Goal: Task Accomplishment & Management: Manage account settings

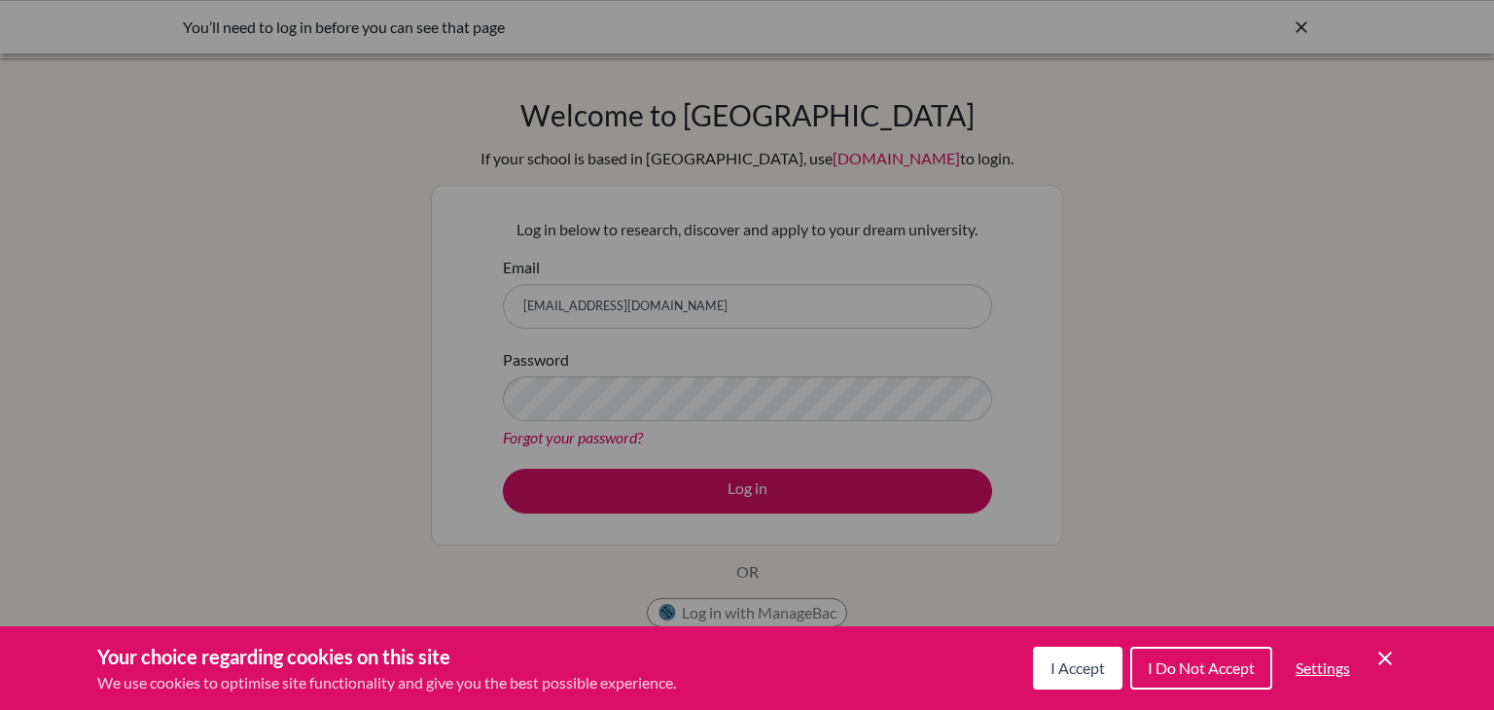
click at [1080, 678] on button "I Accept" at bounding box center [1077, 668] width 89 height 43
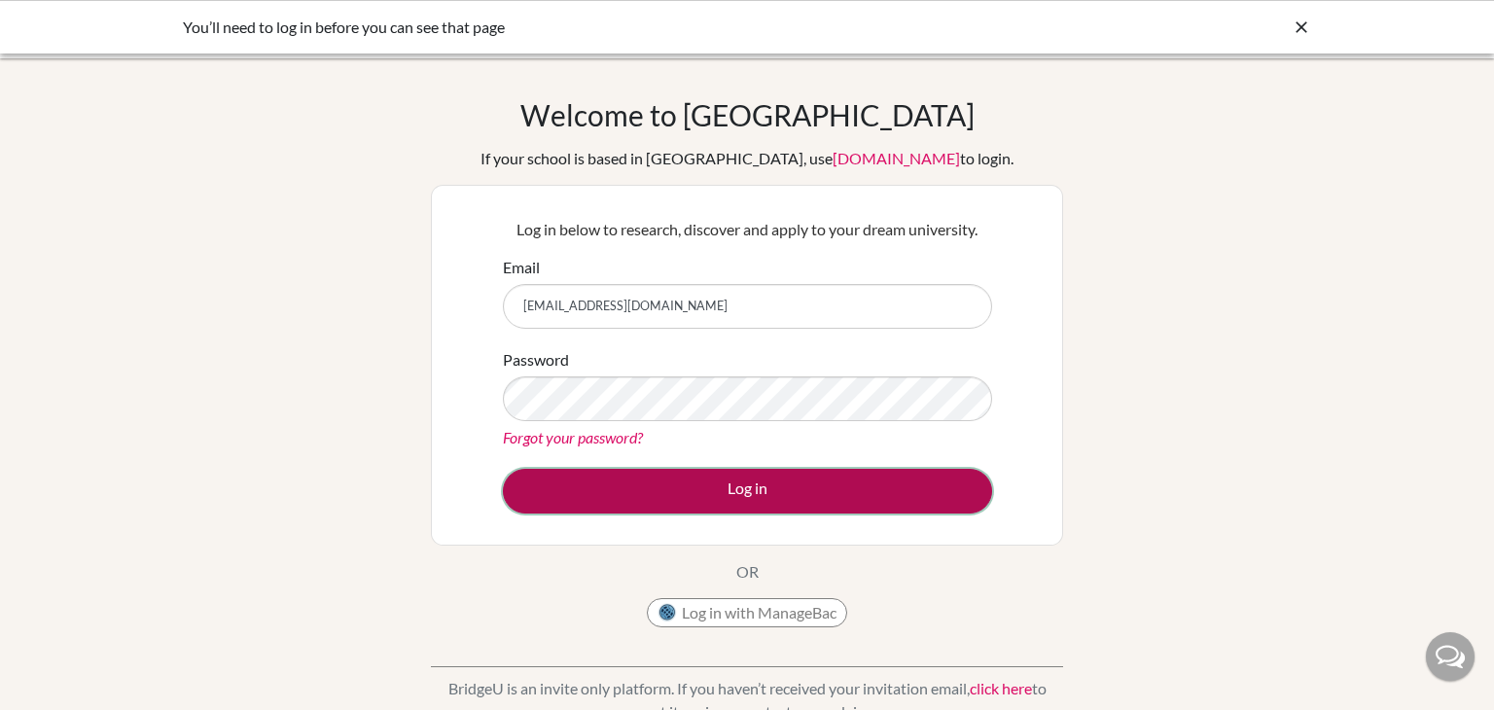
click at [968, 508] on button "Log in" at bounding box center [747, 491] width 489 height 45
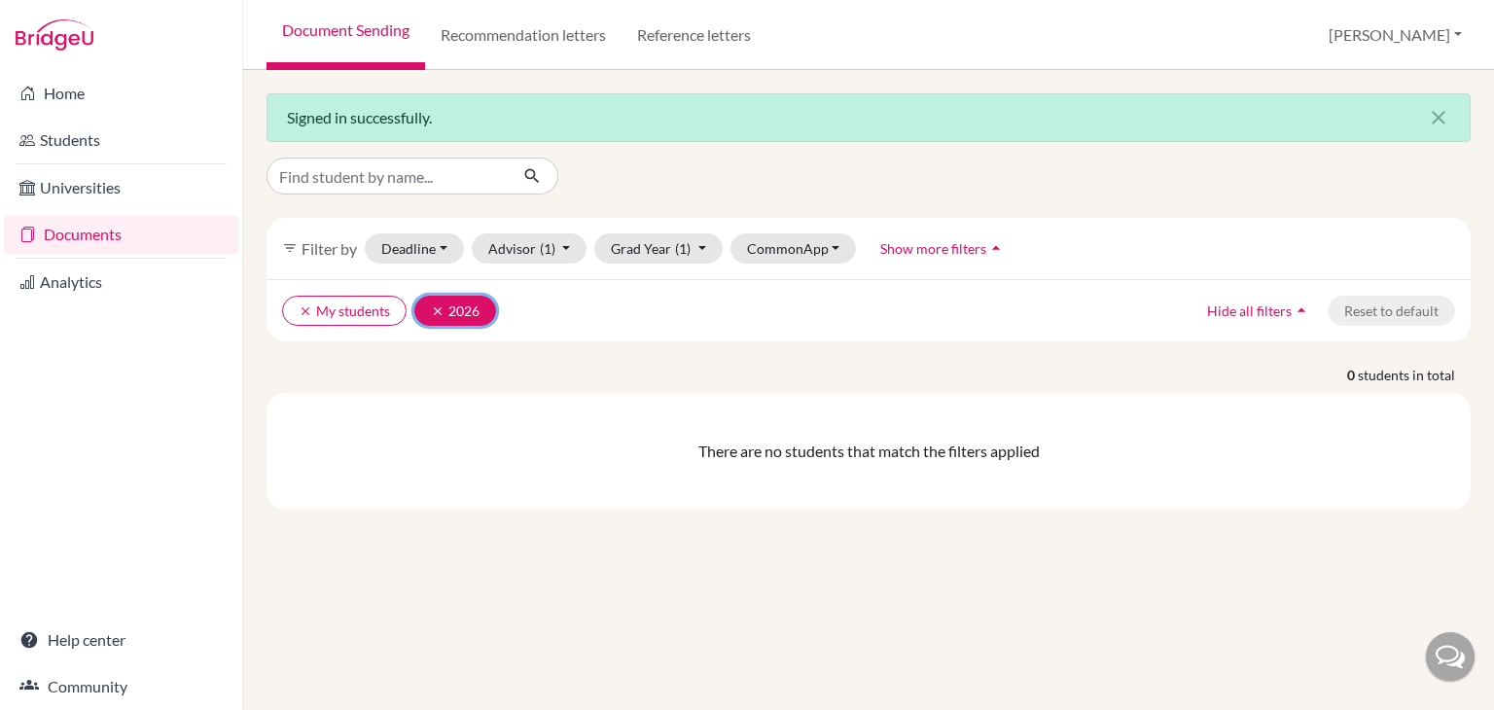
click at [437, 308] on icon "clear" at bounding box center [438, 311] width 14 height 14
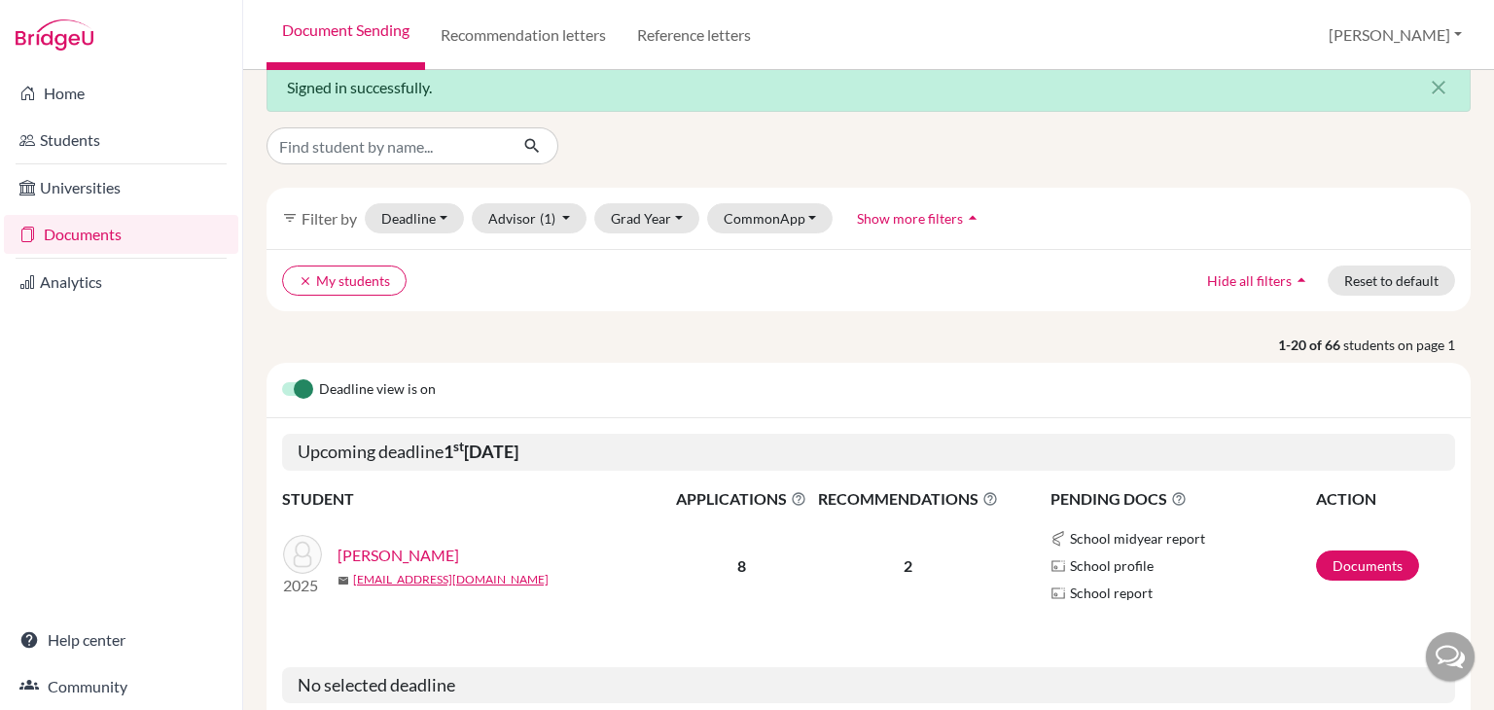
scroll to position [30, 0]
click at [413, 223] on button "Deadline - Select a date range Or double click for a single date selection Toda…" at bounding box center [414, 218] width 99 height 30
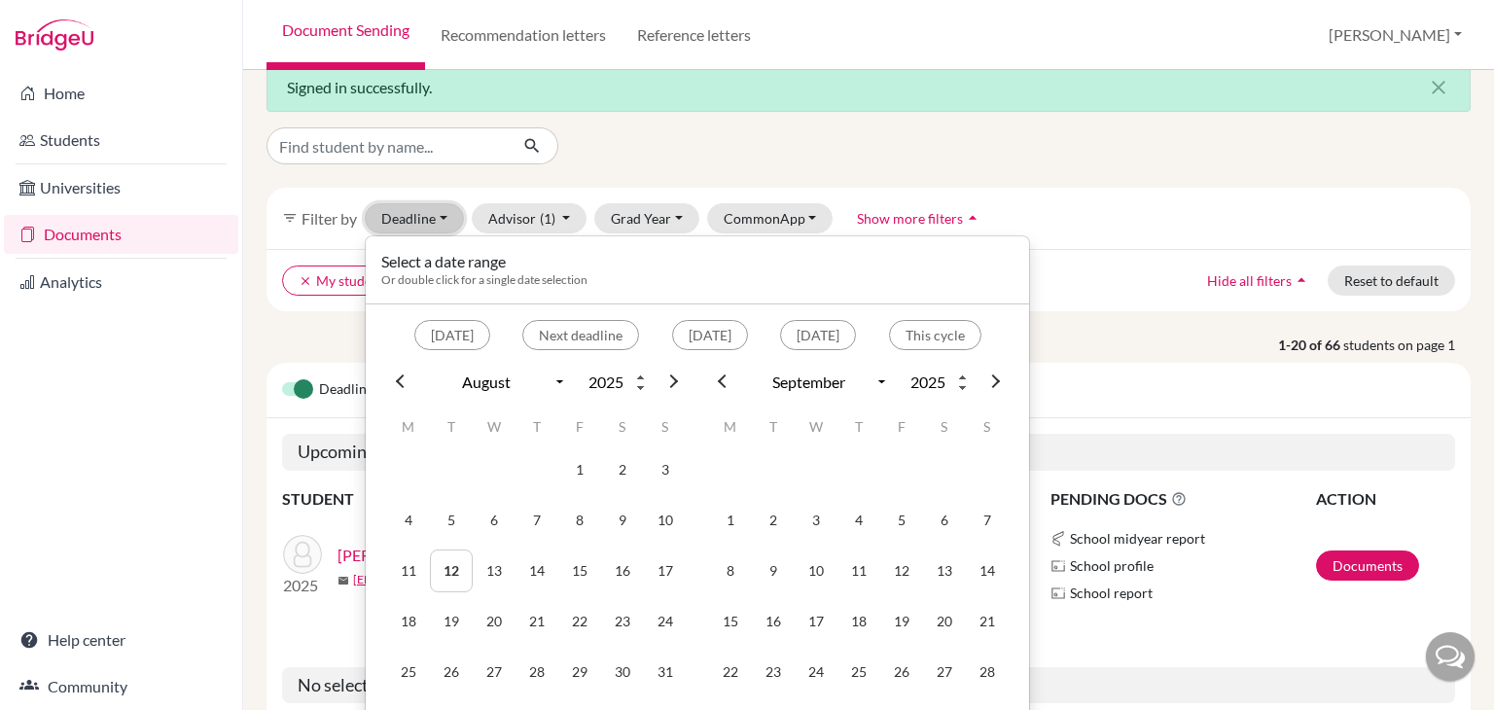
click at [413, 223] on button "Deadline - Select a date range Or double click for a single date selection Toda…" at bounding box center [414, 218] width 99 height 30
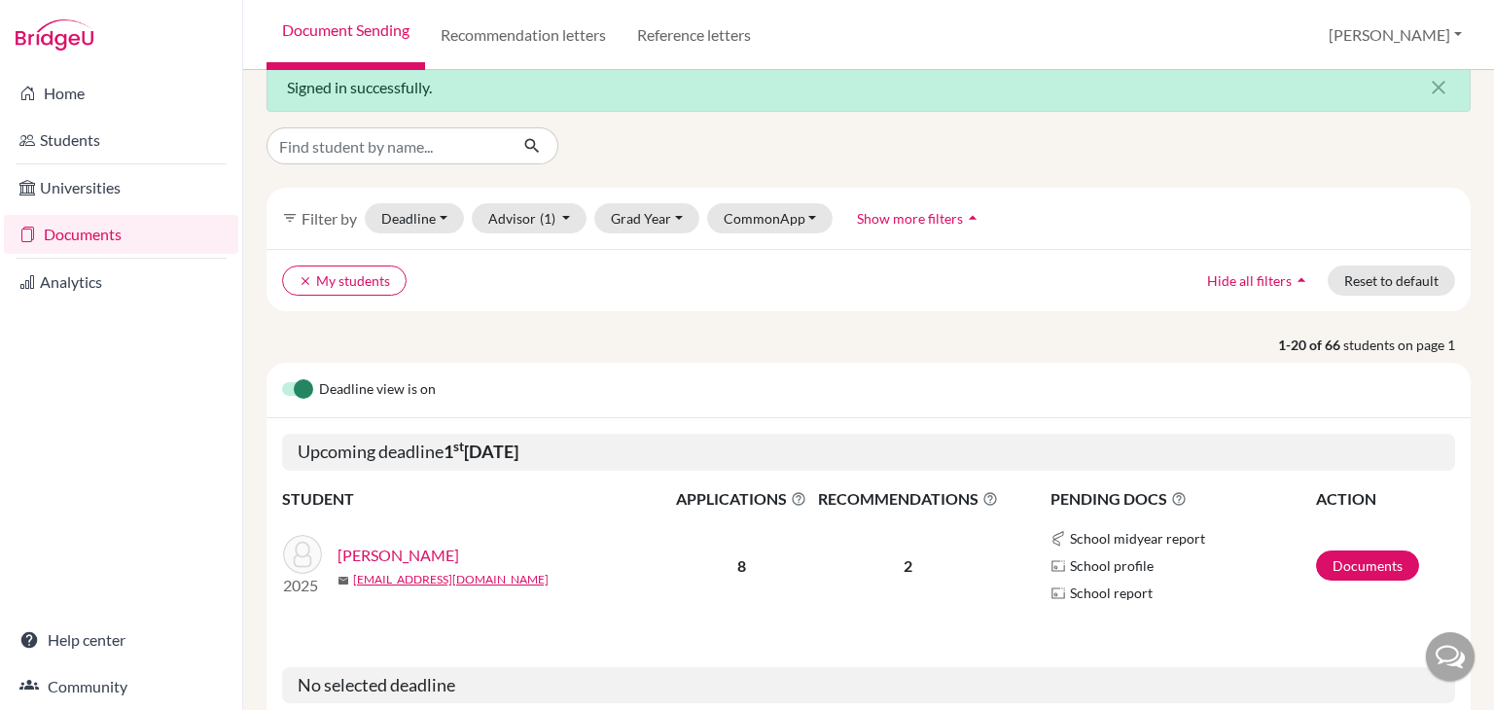
click at [625, 233] on div "filter_list Filter by Deadline - Select a date range Or double click for a sing…" at bounding box center [869, 218] width 1204 height 61
click at [664, 217] on button "Grad Year" at bounding box center [646, 218] width 105 height 30
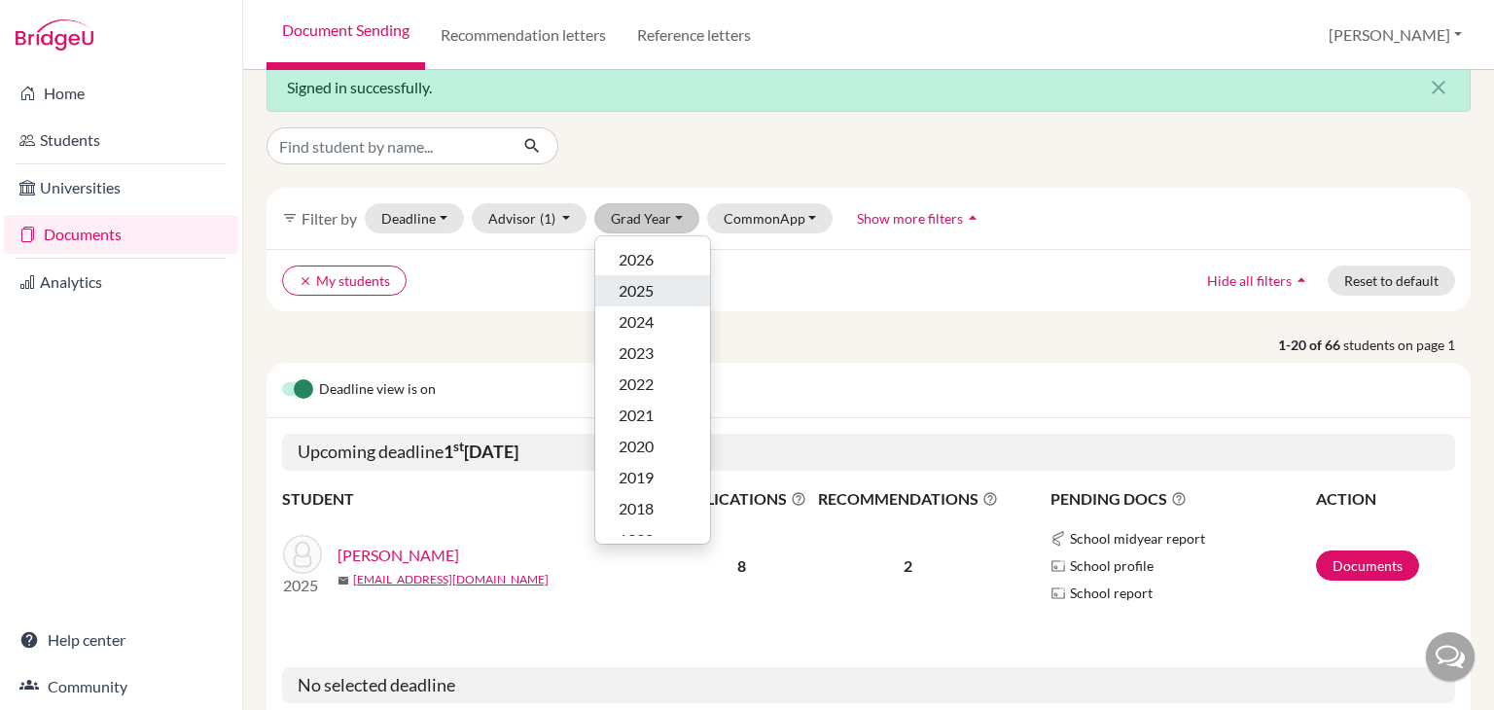
click at [672, 292] on div "2025" at bounding box center [653, 290] width 68 height 23
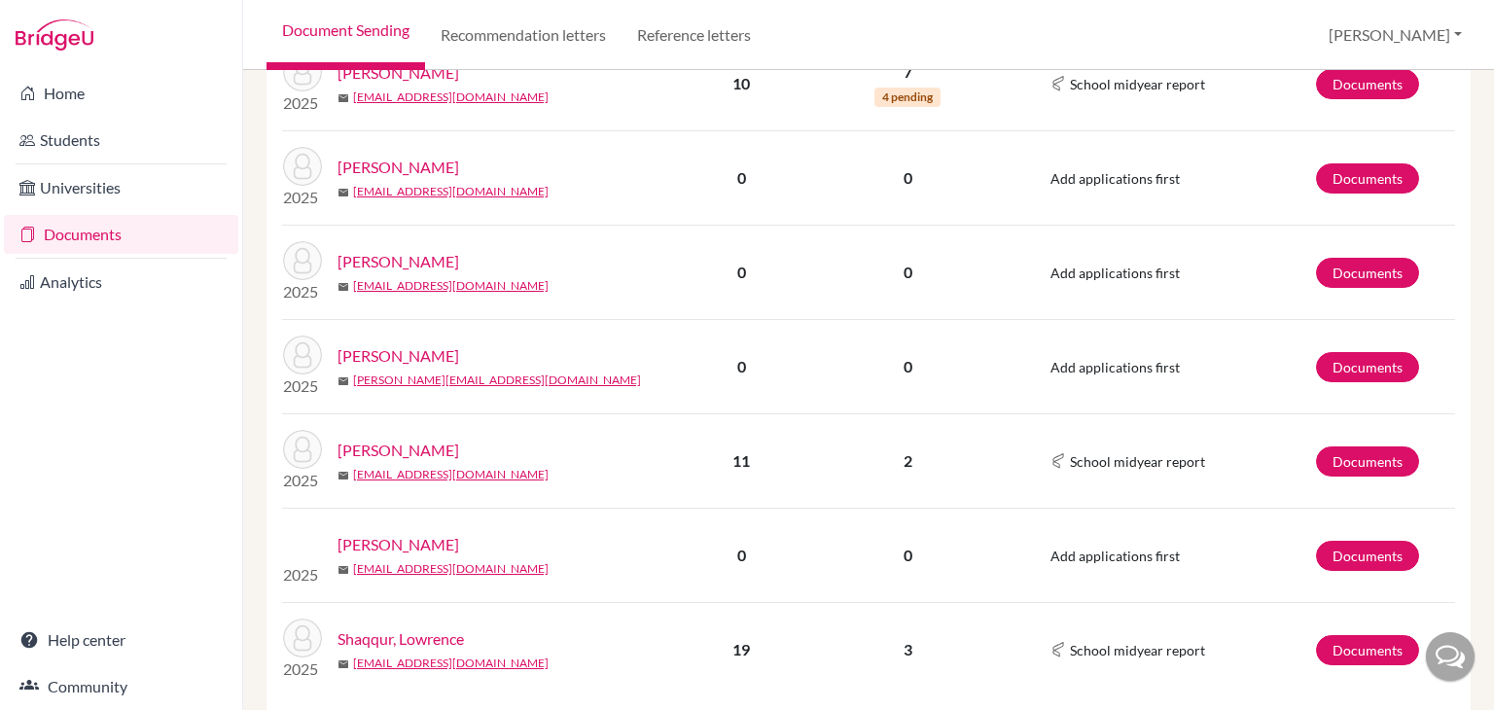
scroll to position [1402, 0]
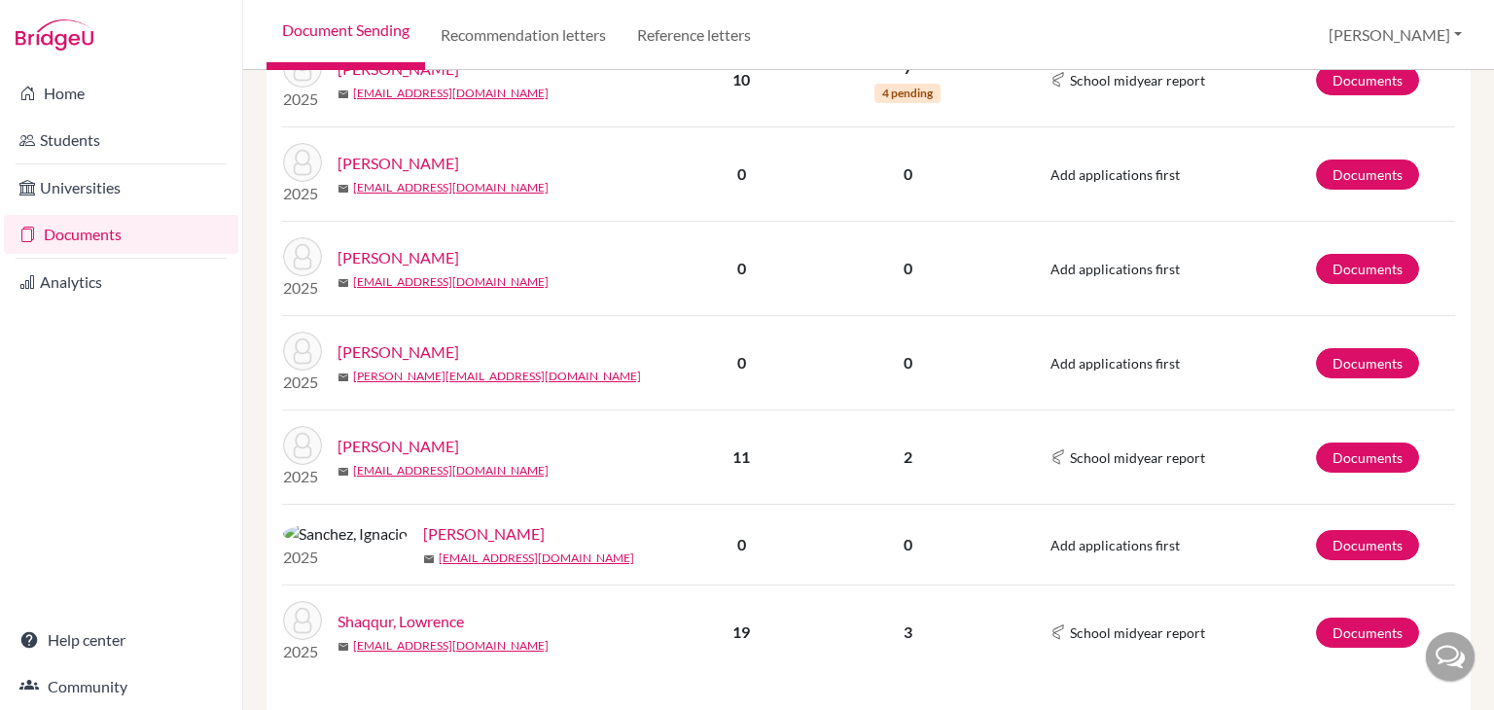
click at [413, 443] on link "[PERSON_NAME]" at bounding box center [399, 446] width 122 height 23
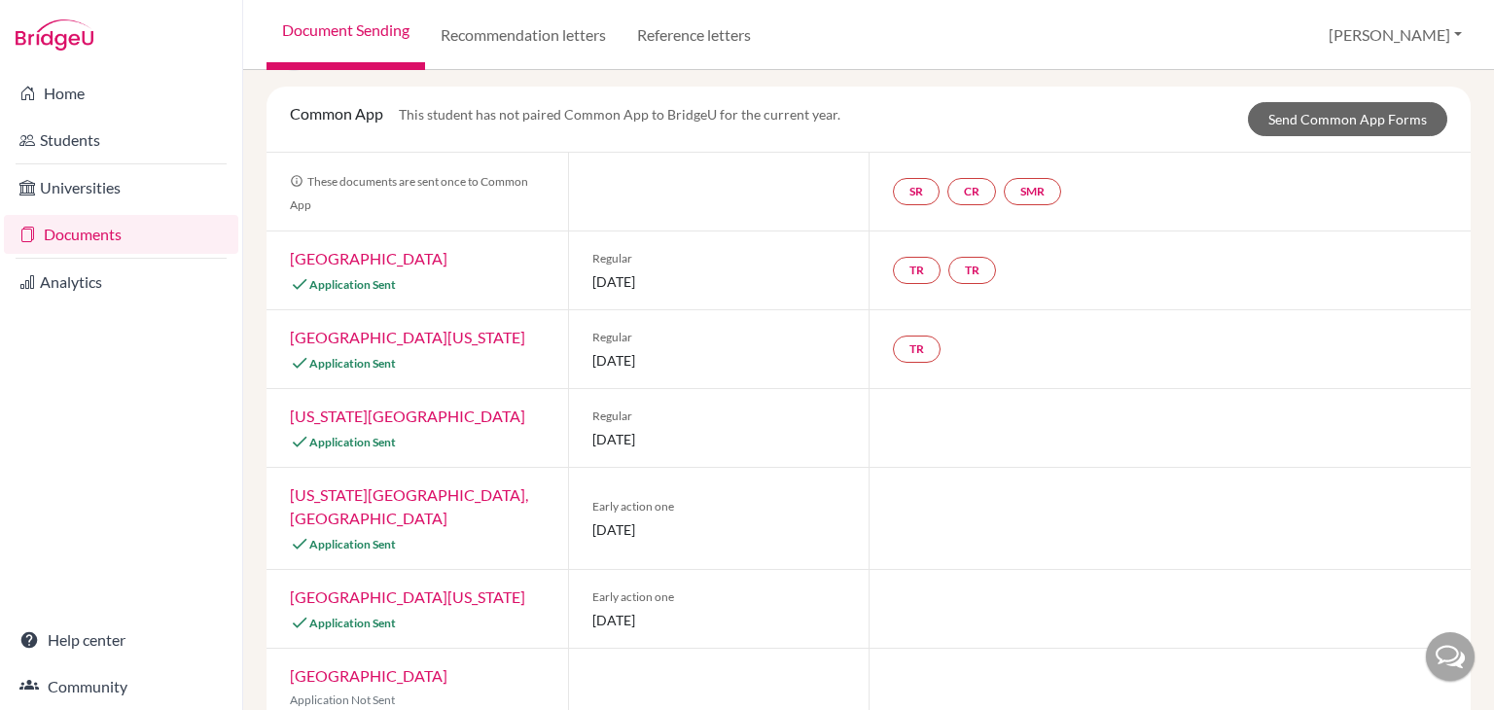
scroll to position [102, 0]
click at [1310, 135] on link "Send Common App Forms" at bounding box center [1347, 121] width 199 height 34
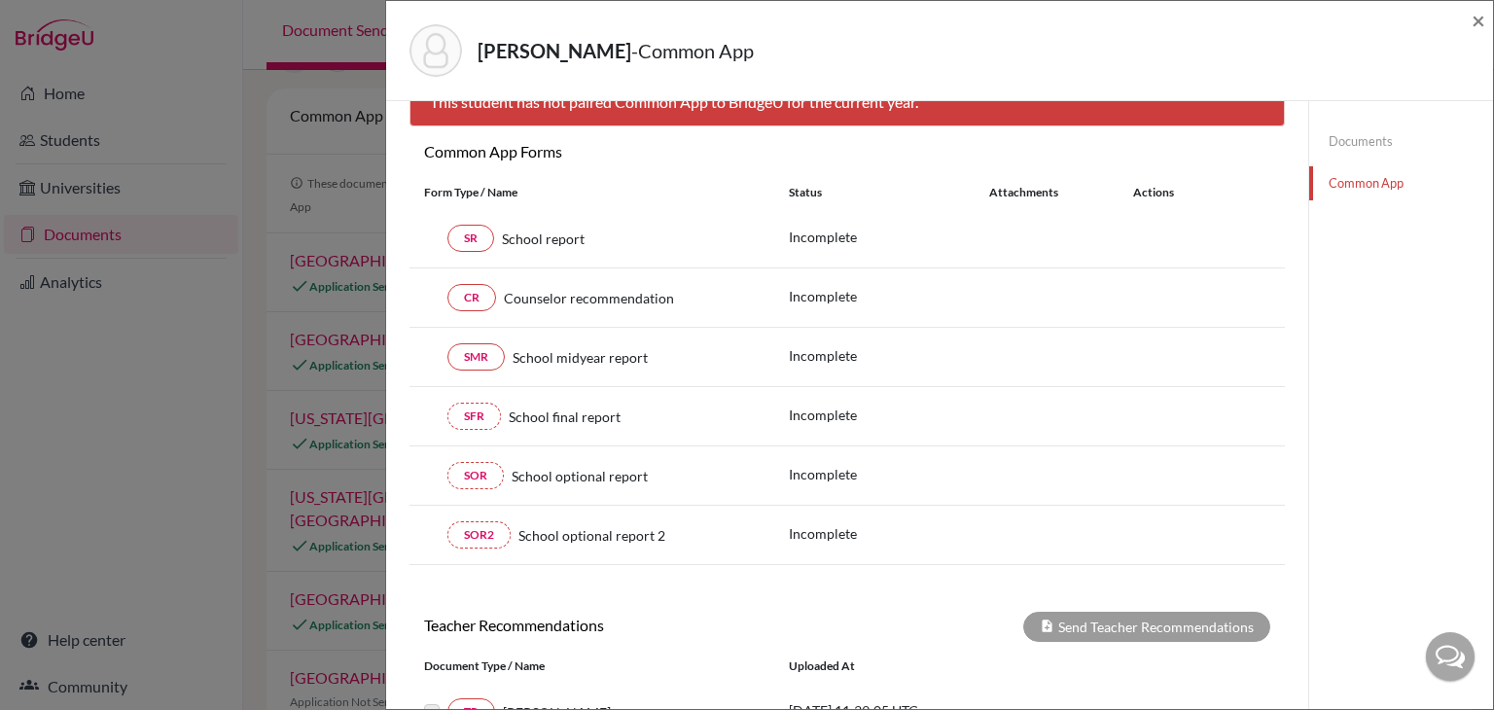
scroll to position [45, 0]
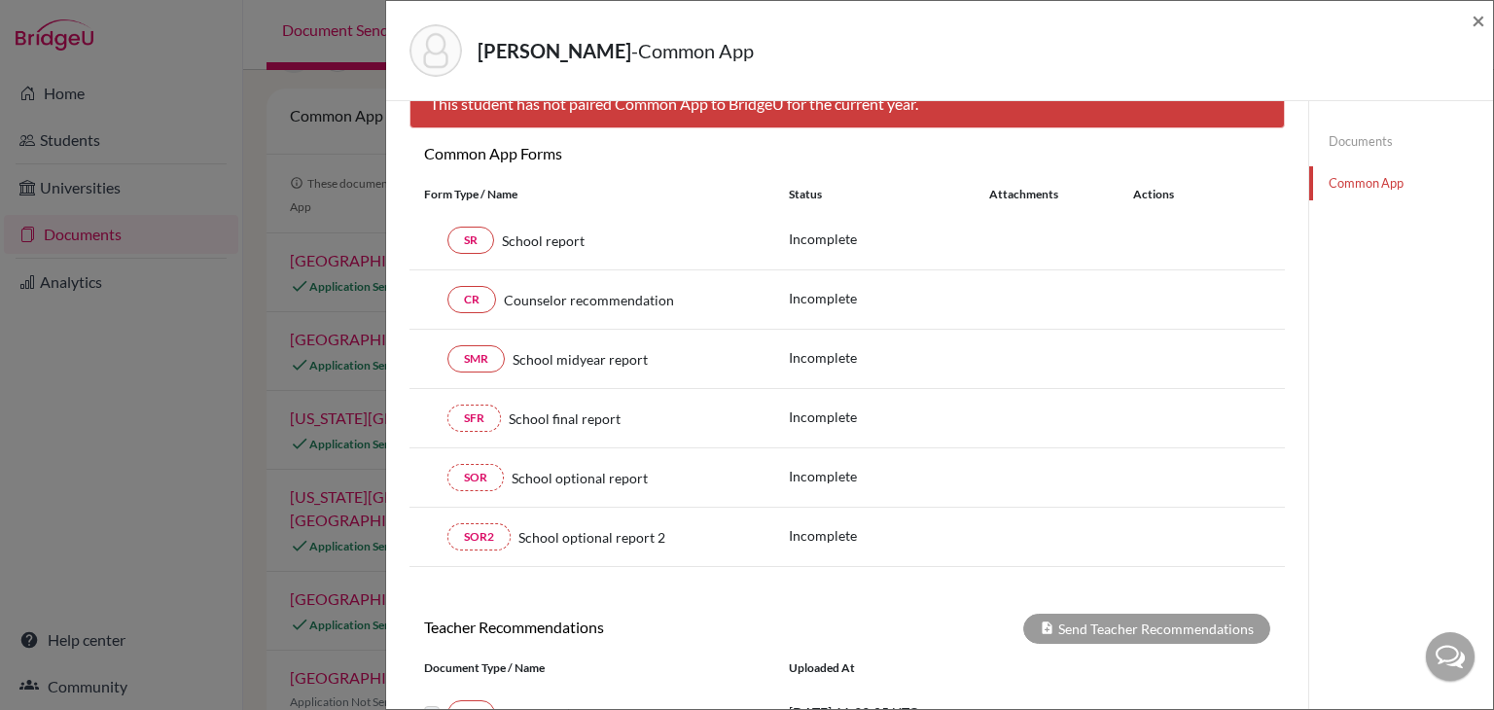
click at [374, 160] on div "Renois, Matteo - Common App × × This student has not paired Common App to Bridg…" at bounding box center [747, 355] width 1494 height 710
click at [321, 177] on div "Renois, Matteo - Common App × × This student has not paired Common App to Bridg…" at bounding box center [747, 355] width 1494 height 710
click at [1480, 22] on span "×" at bounding box center [1479, 20] width 14 height 28
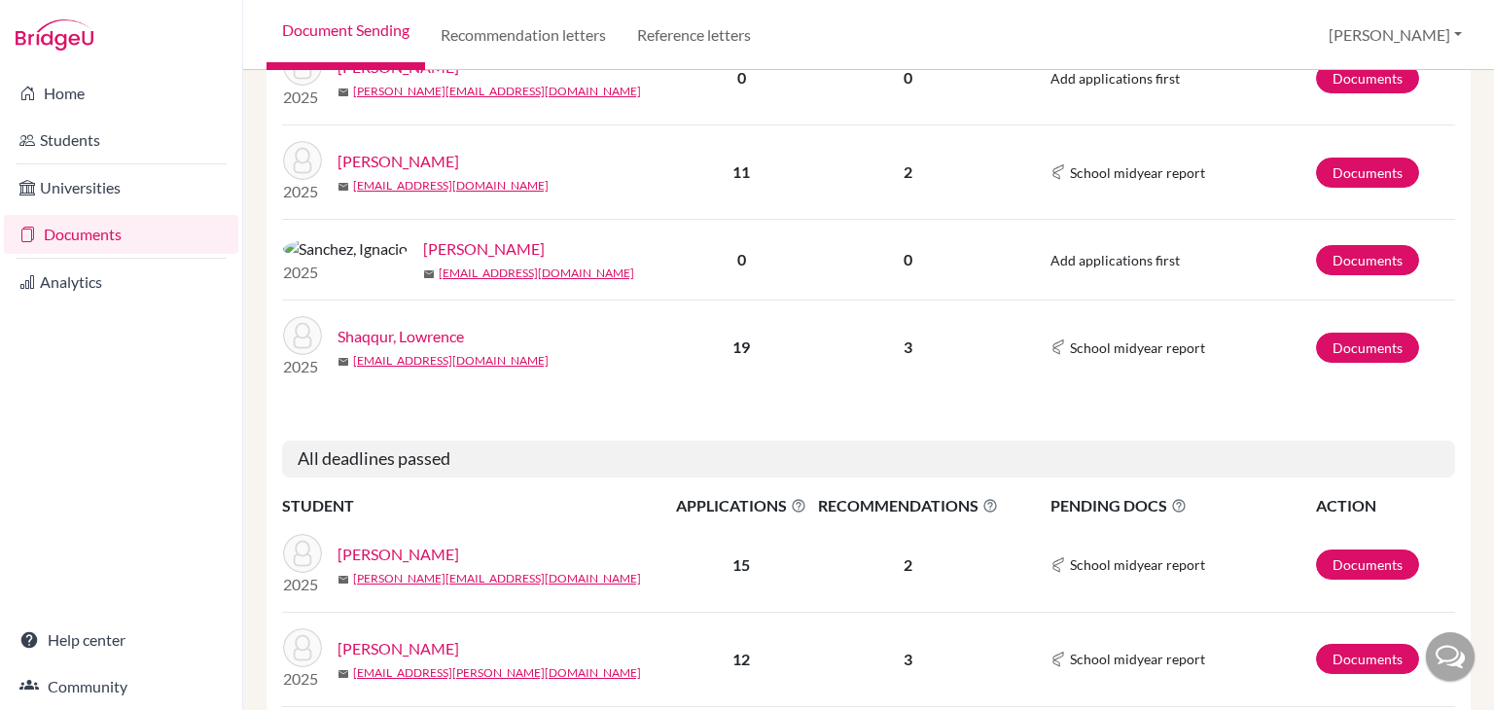
scroll to position [1626, 0]
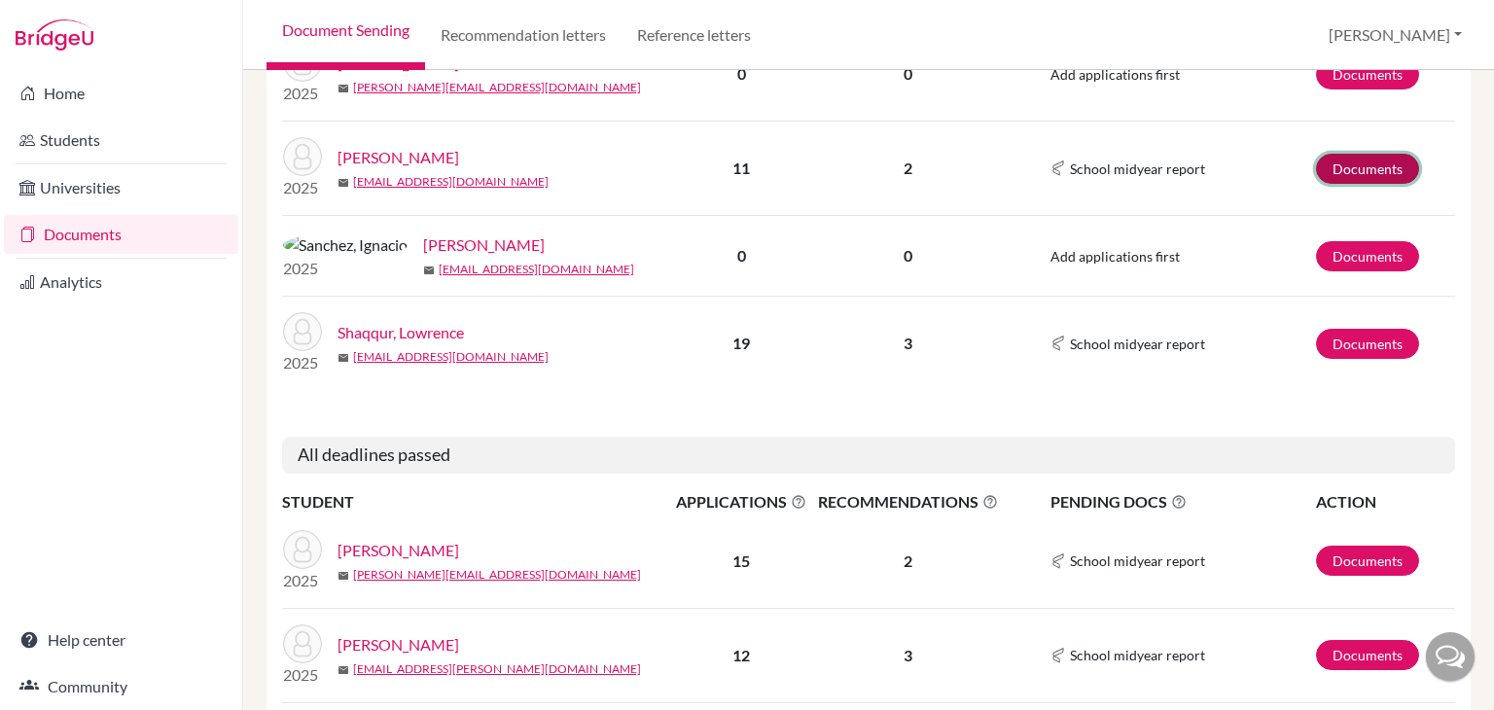
click at [1383, 176] on link "Documents" at bounding box center [1367, 169] width 103 height 30
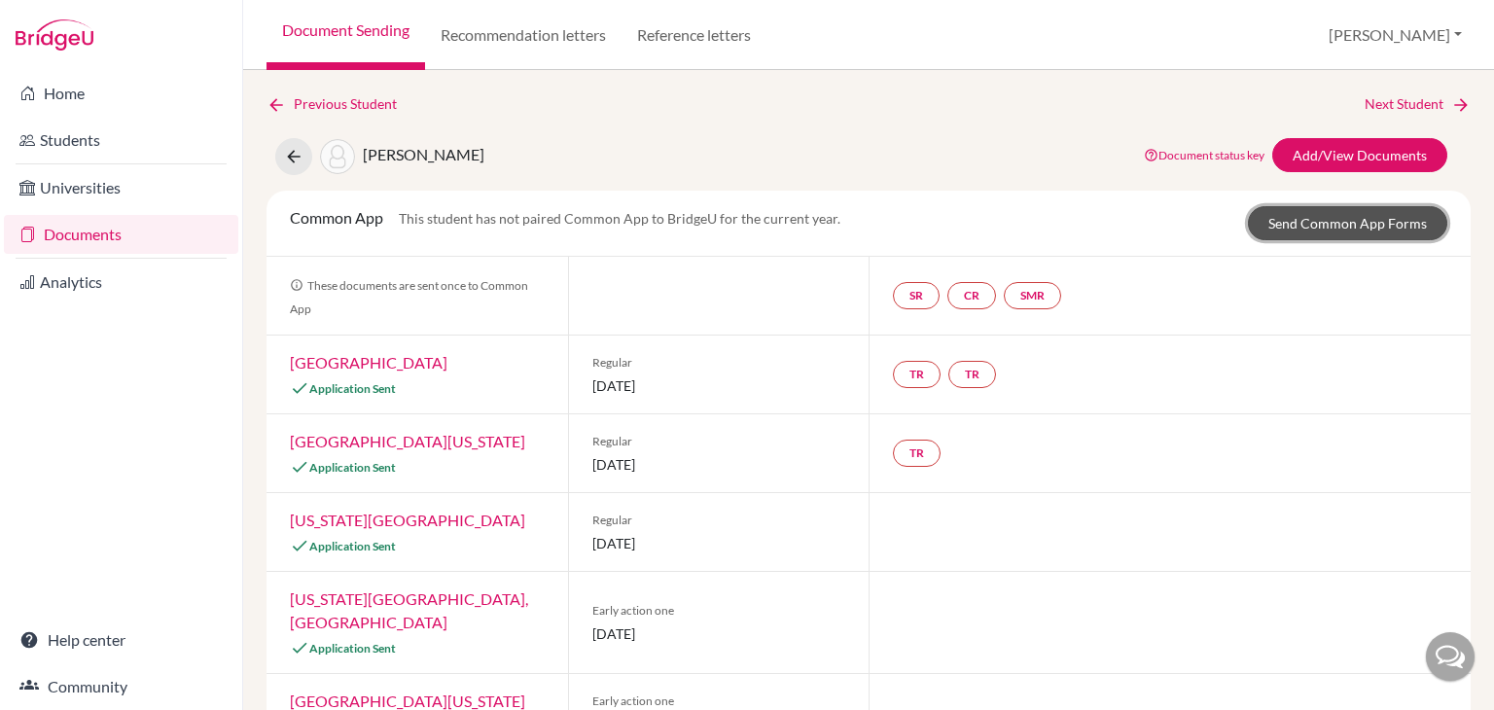
click at [1438, 230] on link "Send Common App Forms" at bounding box center [1347, 223] width 199 height 34
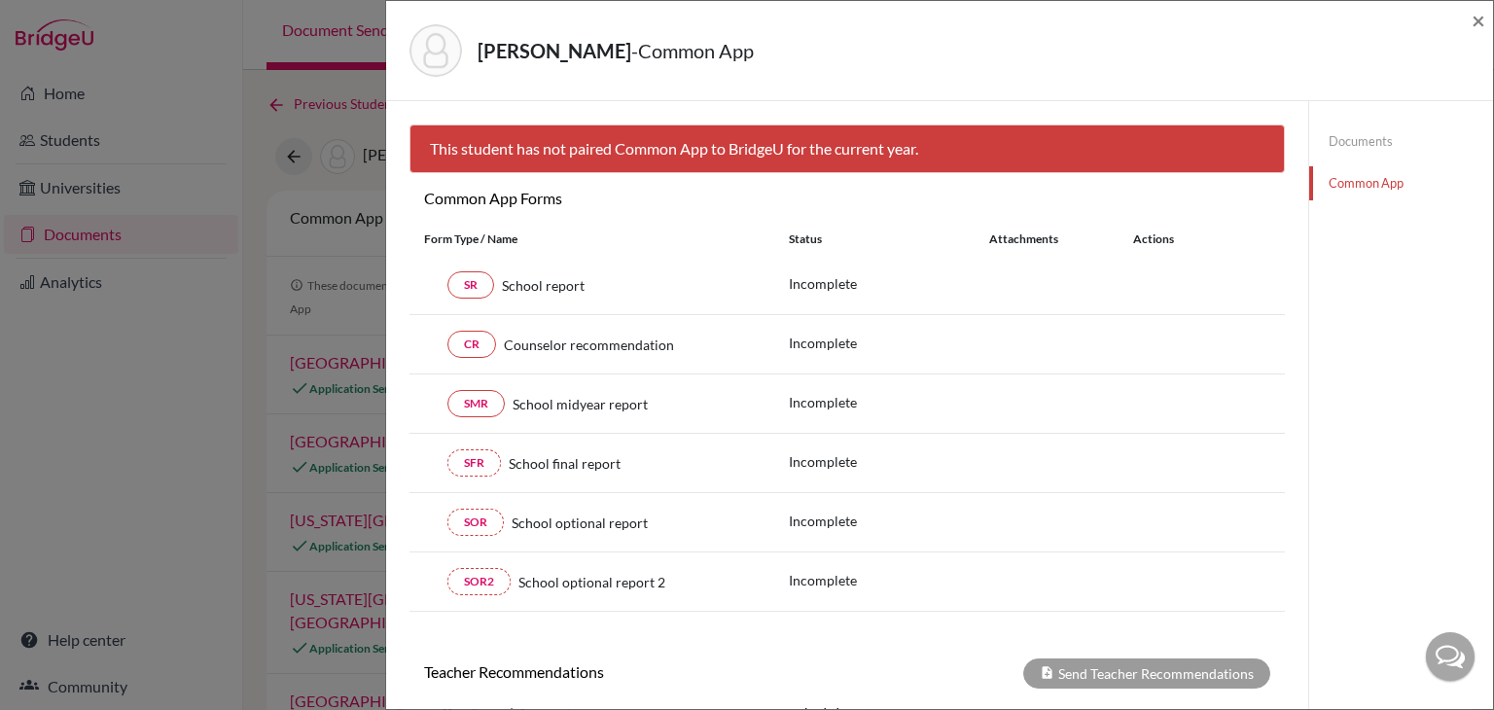
click at [1365, 146] on link "Documents" at bounding box center [1401, 142] width 184 height 34
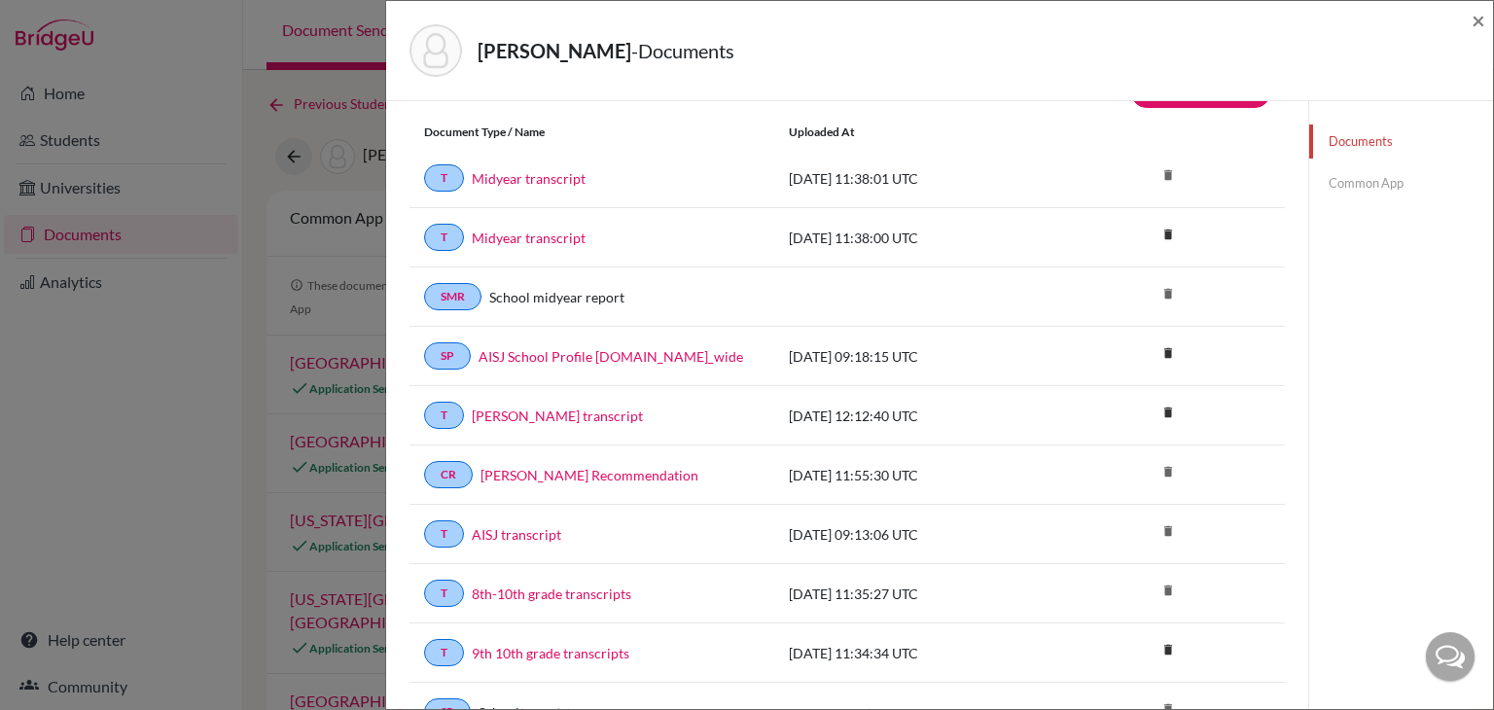
scroll to position [3, 0]
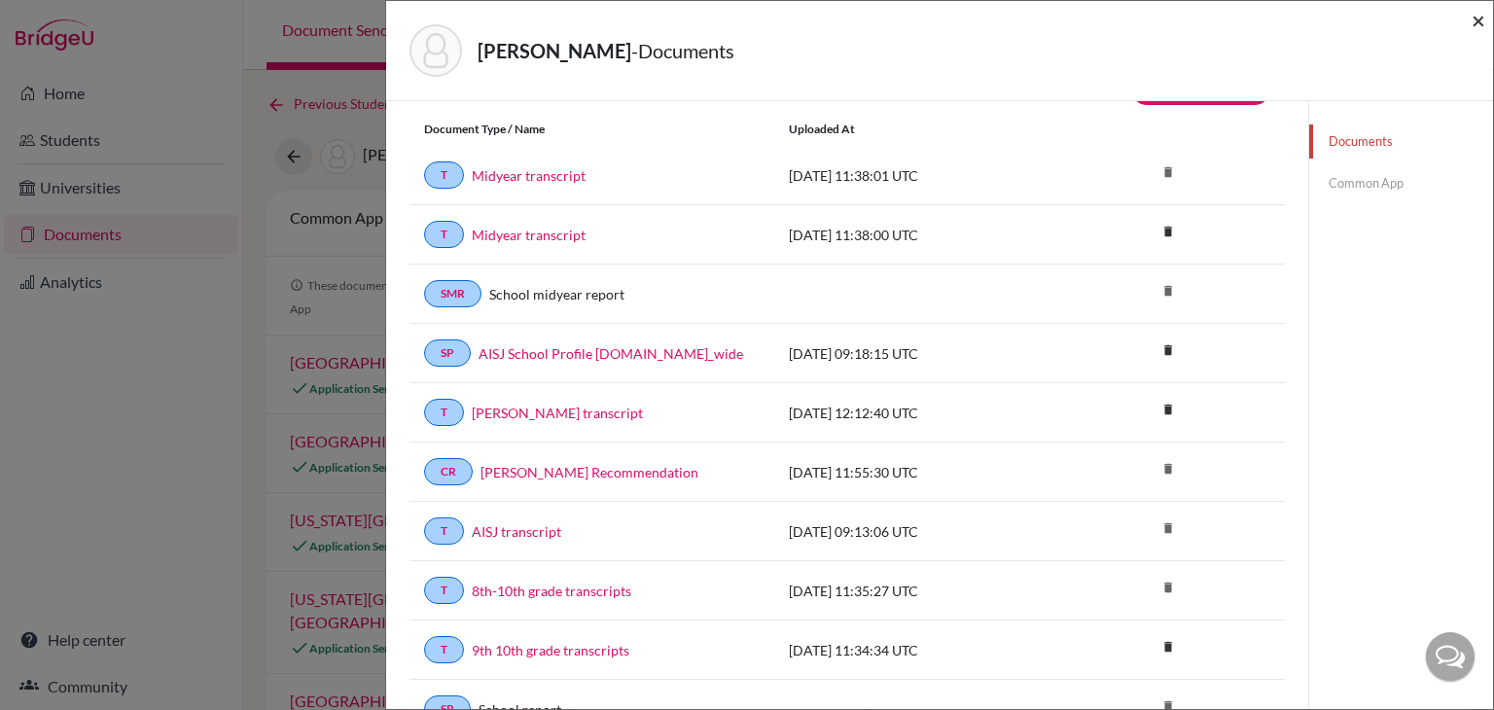
click at [1478, 19] on span "×" at bounding box center [1479, 20] width 14 height 28
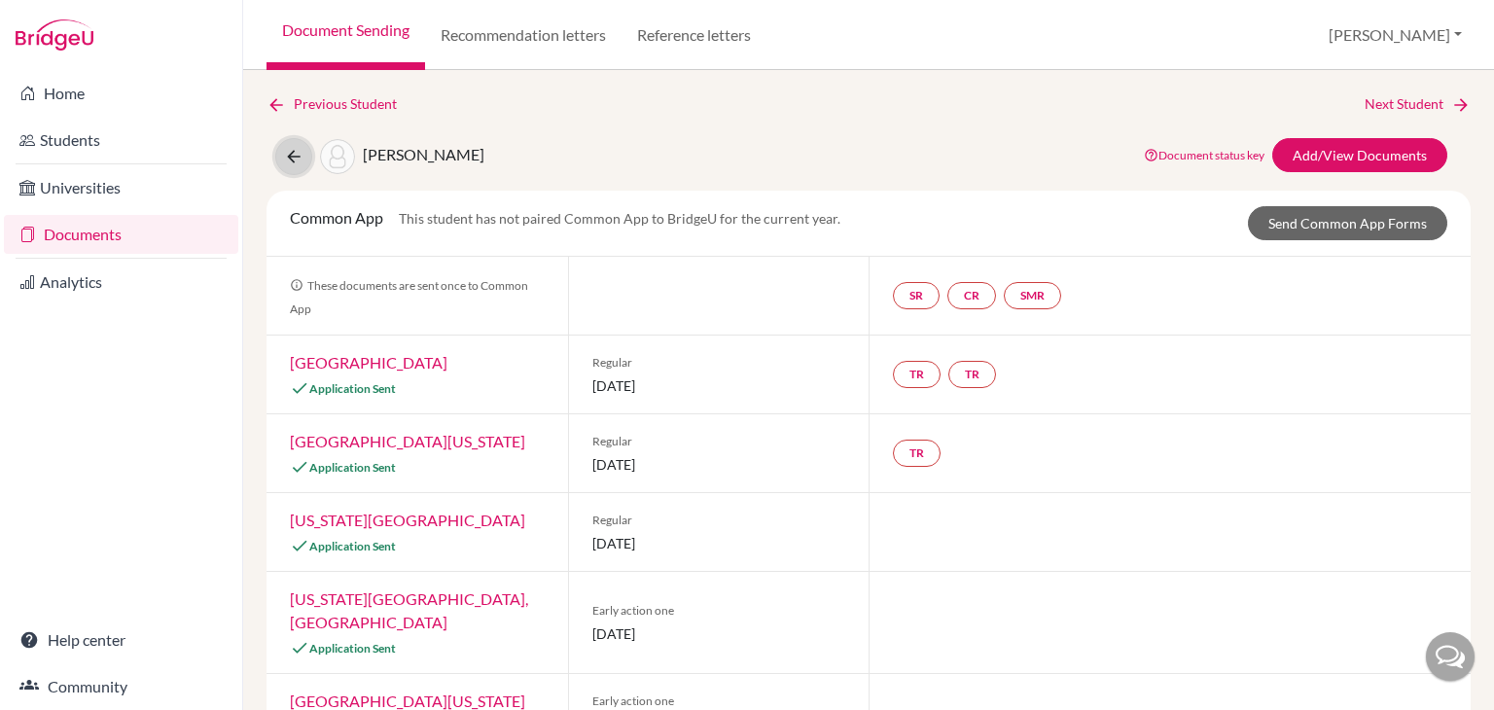
click at [286, 153] on icon at bounding box center [293, 156] width 19 height 19
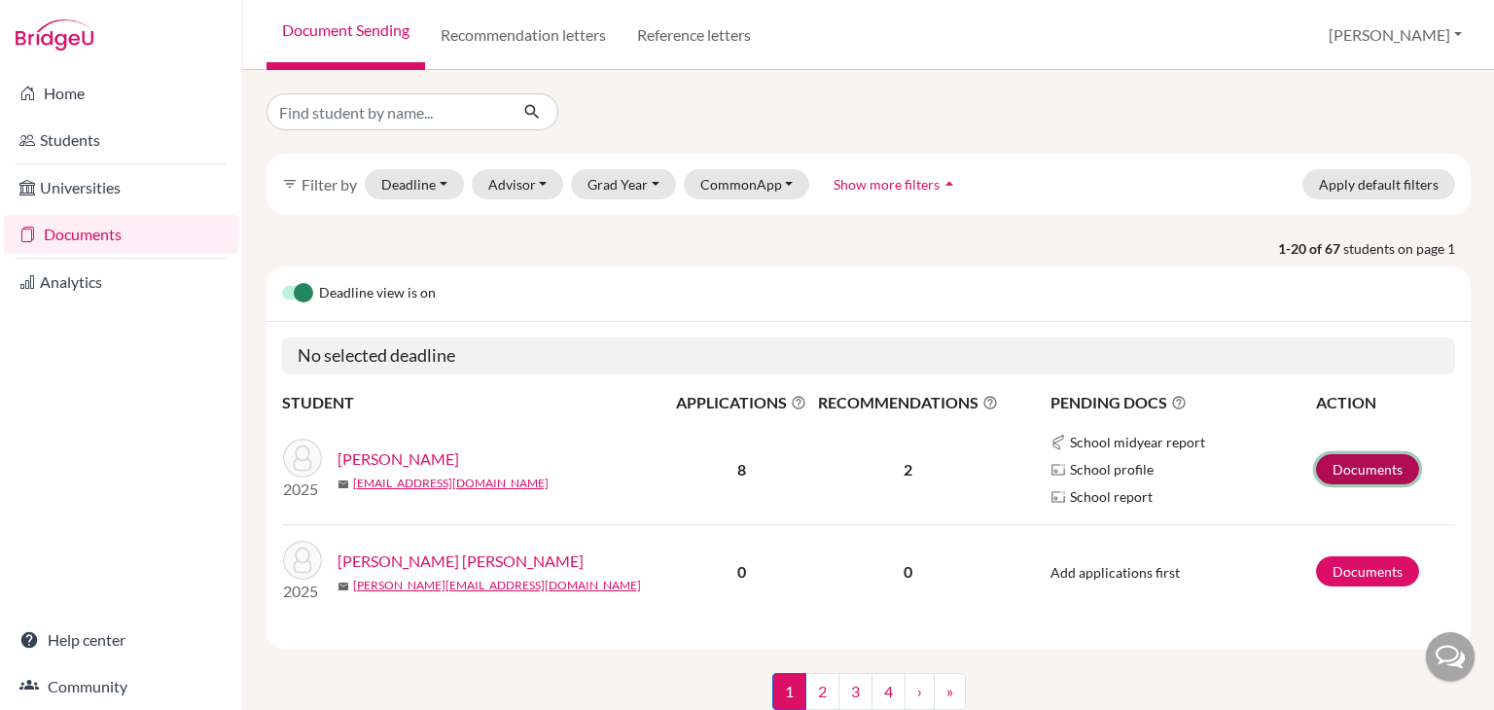
click at [1388, 466] on link "Documents" at bounding box center [1367, 469] width 103 height 30
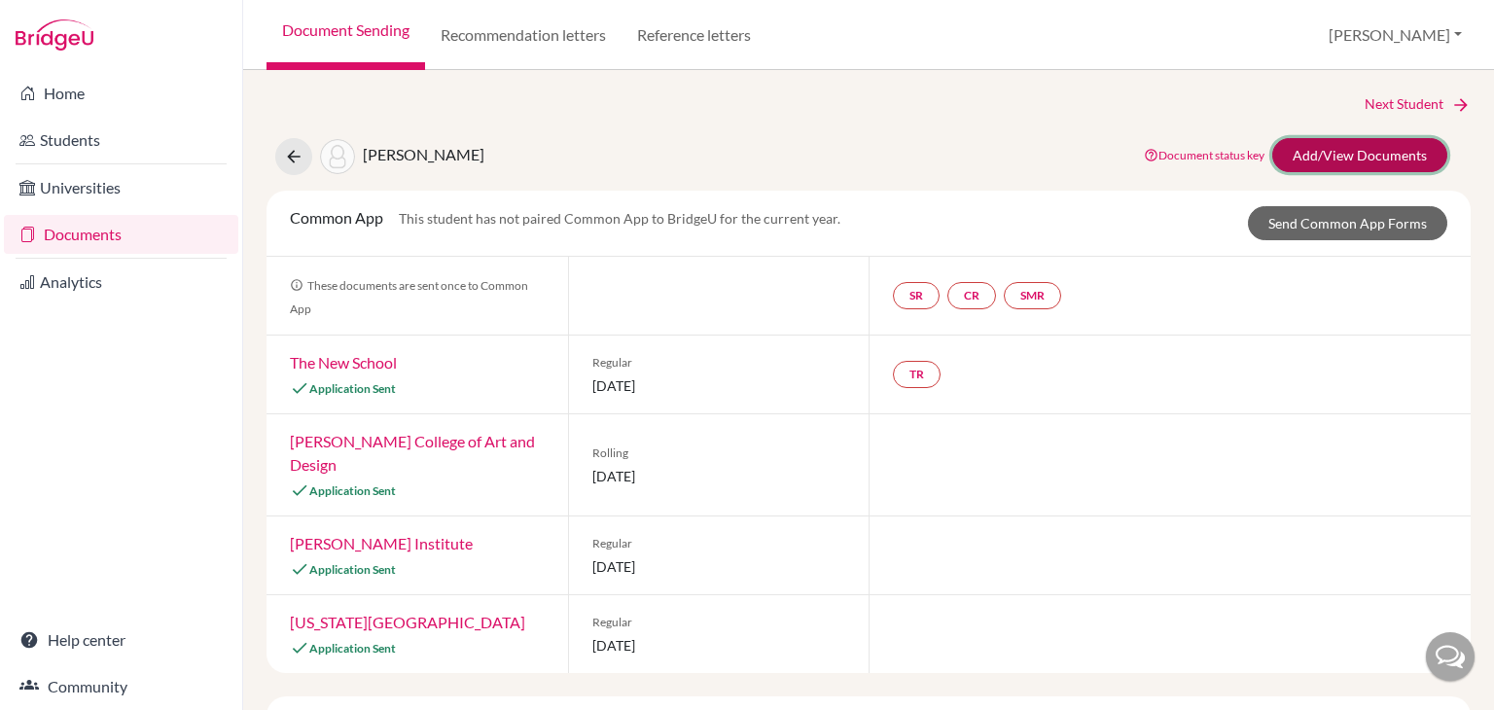
click at [1351, 160] on link "Add/View Documents" at bounding box center [1359, 155] width 175 height 34
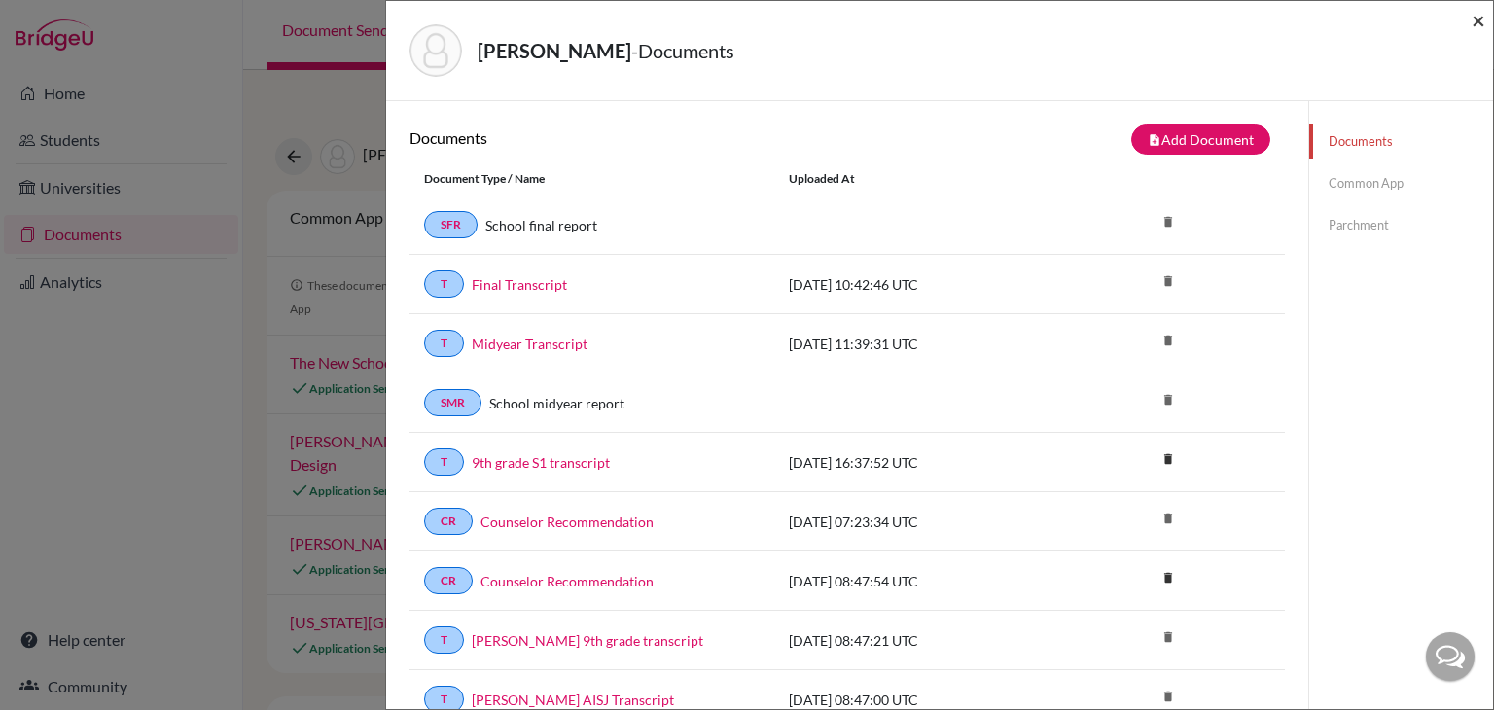
click at [1475, 18] on span "×" at bounding box center [1479, 20] width 14 height 28
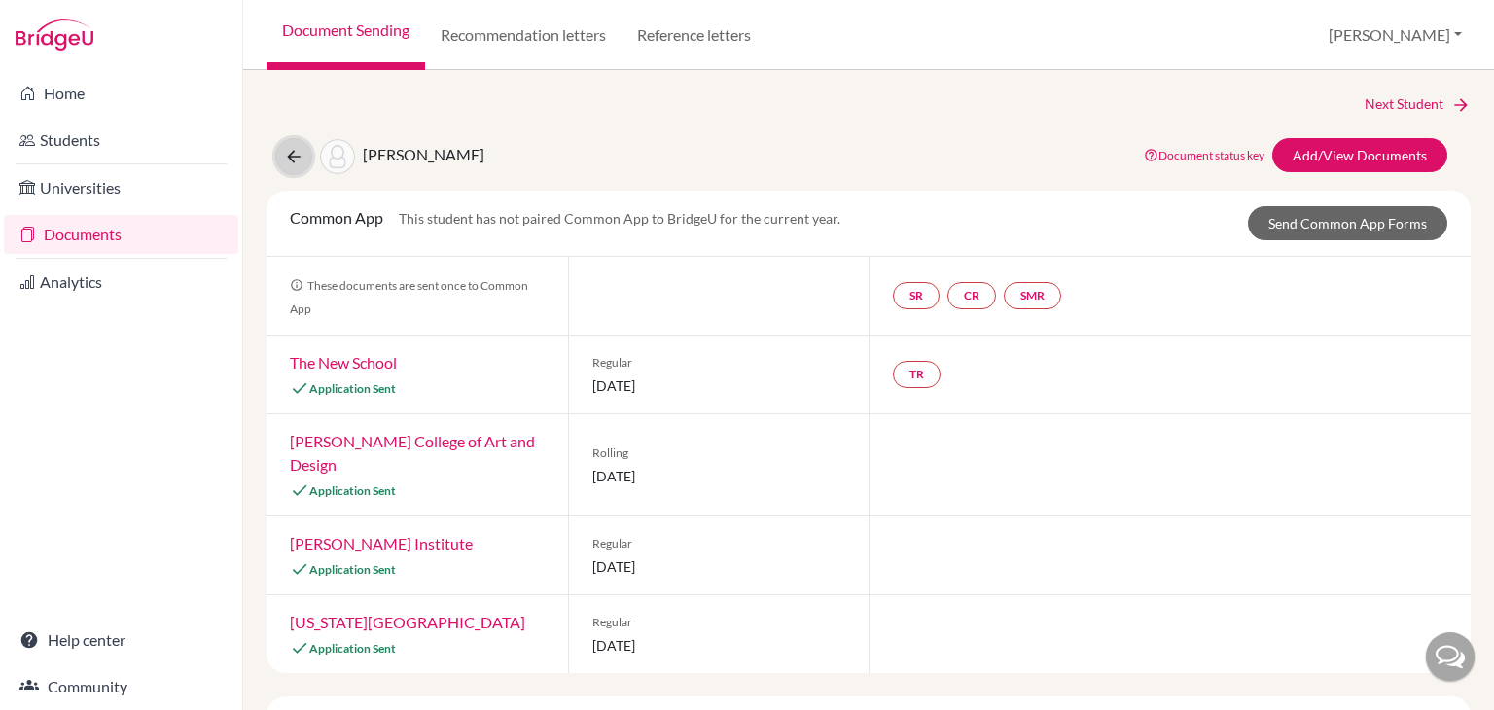
click at [308, 164] on button at bounding box center [293, 156] width 37 height 37
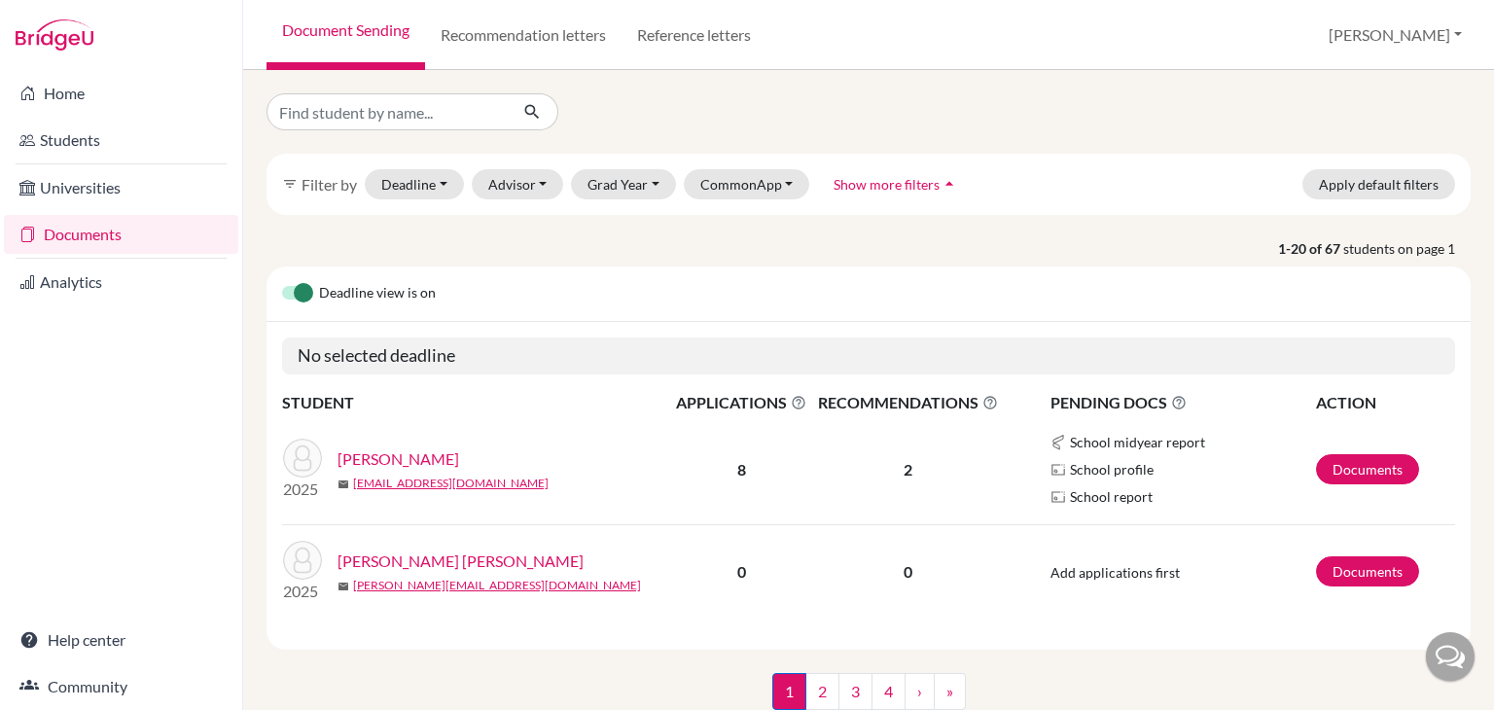
click at [195, 238] on link "Documents" at bounding box center [121, 234] width 234 height 39
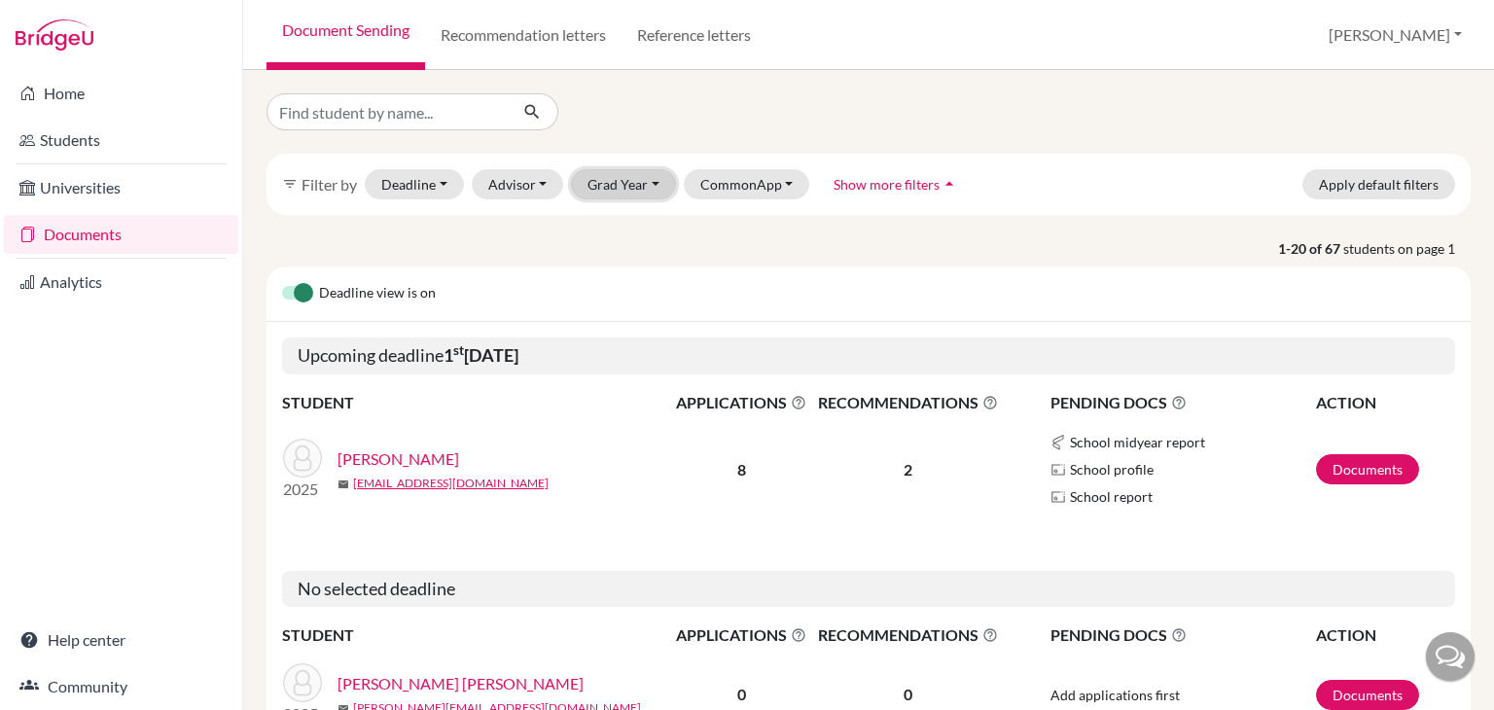
click at [624, 179] on button "Grad Year" at bounding box center [623, 184] width 105 height 30
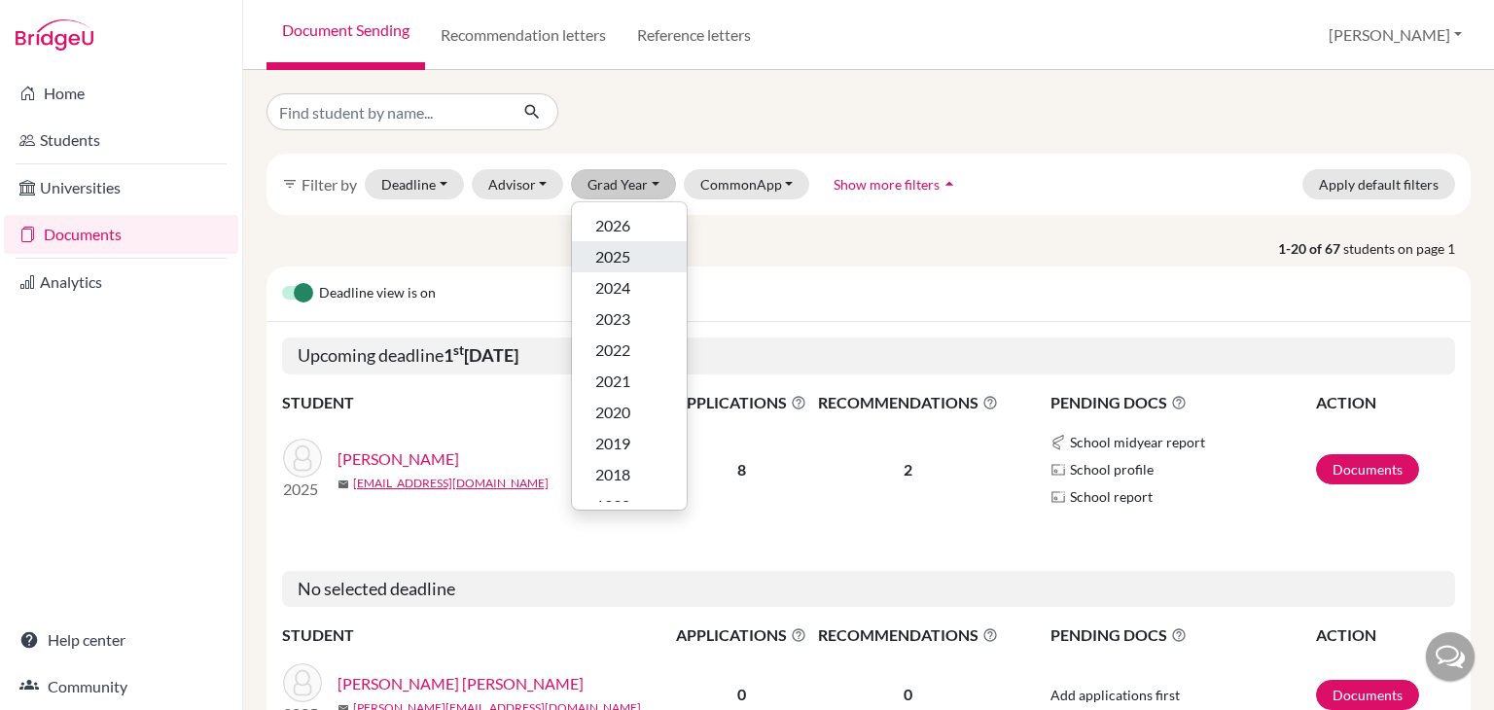
click at [647, 267] on div "2025" at bounding box center [629, 256] width 68 height 23
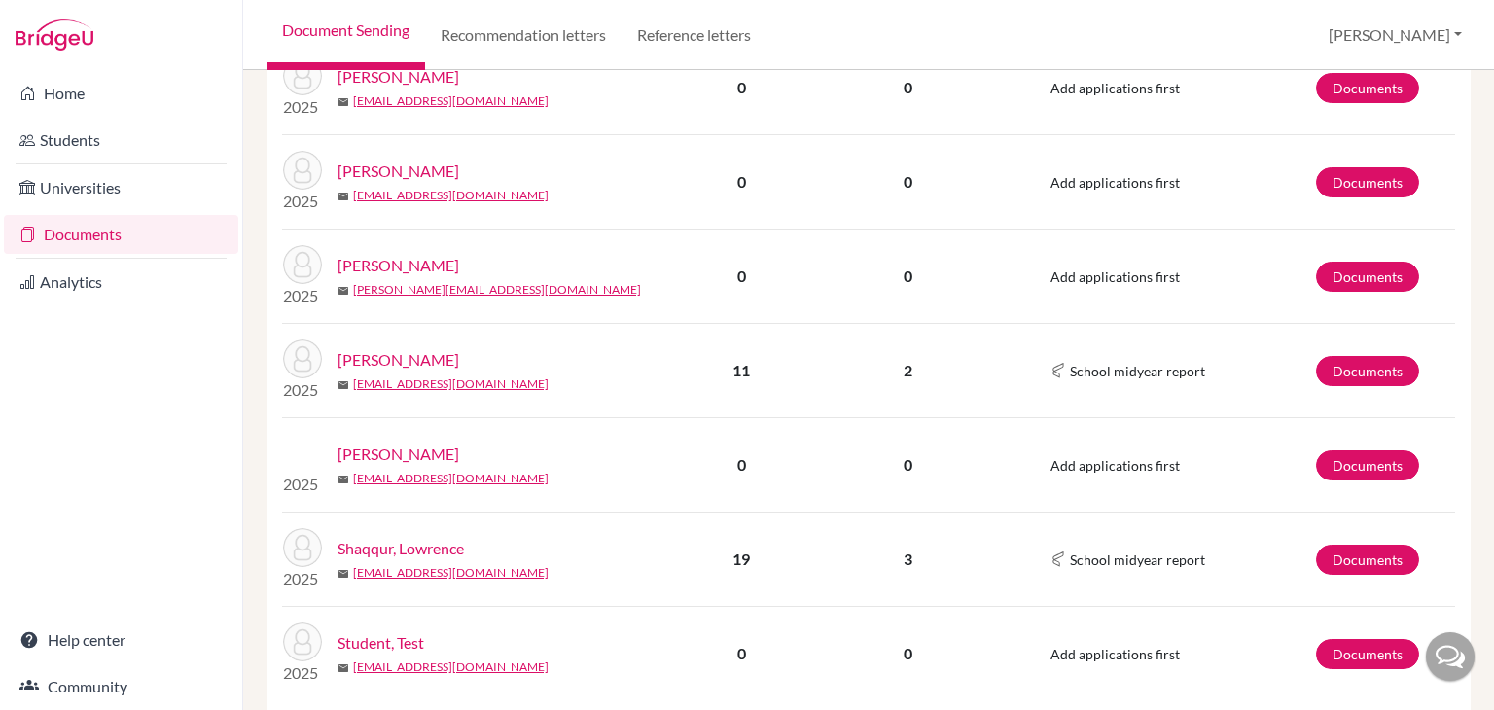
scroll to position [1423, 0]
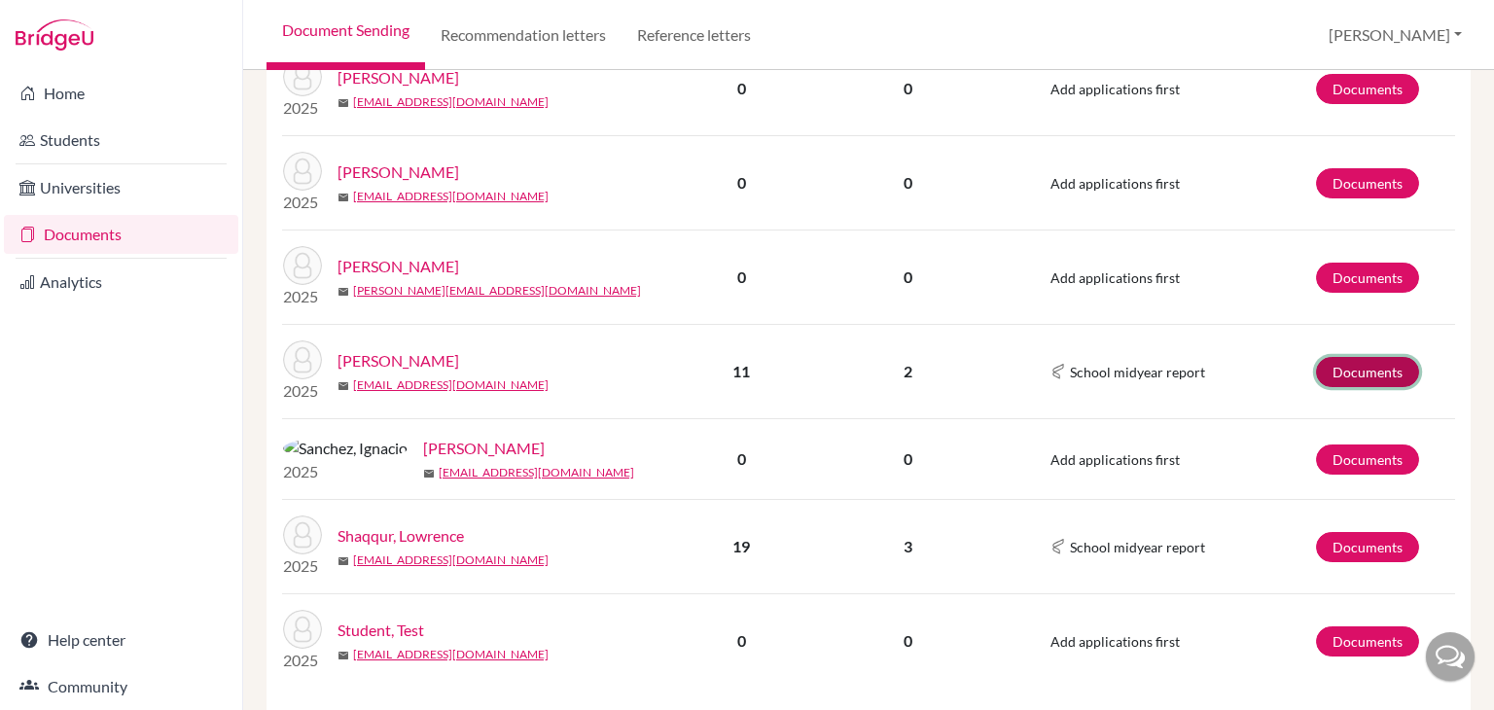
click at [1377, 365] on link "Documents" at bounding box center [1367, 372] width 103 height 30
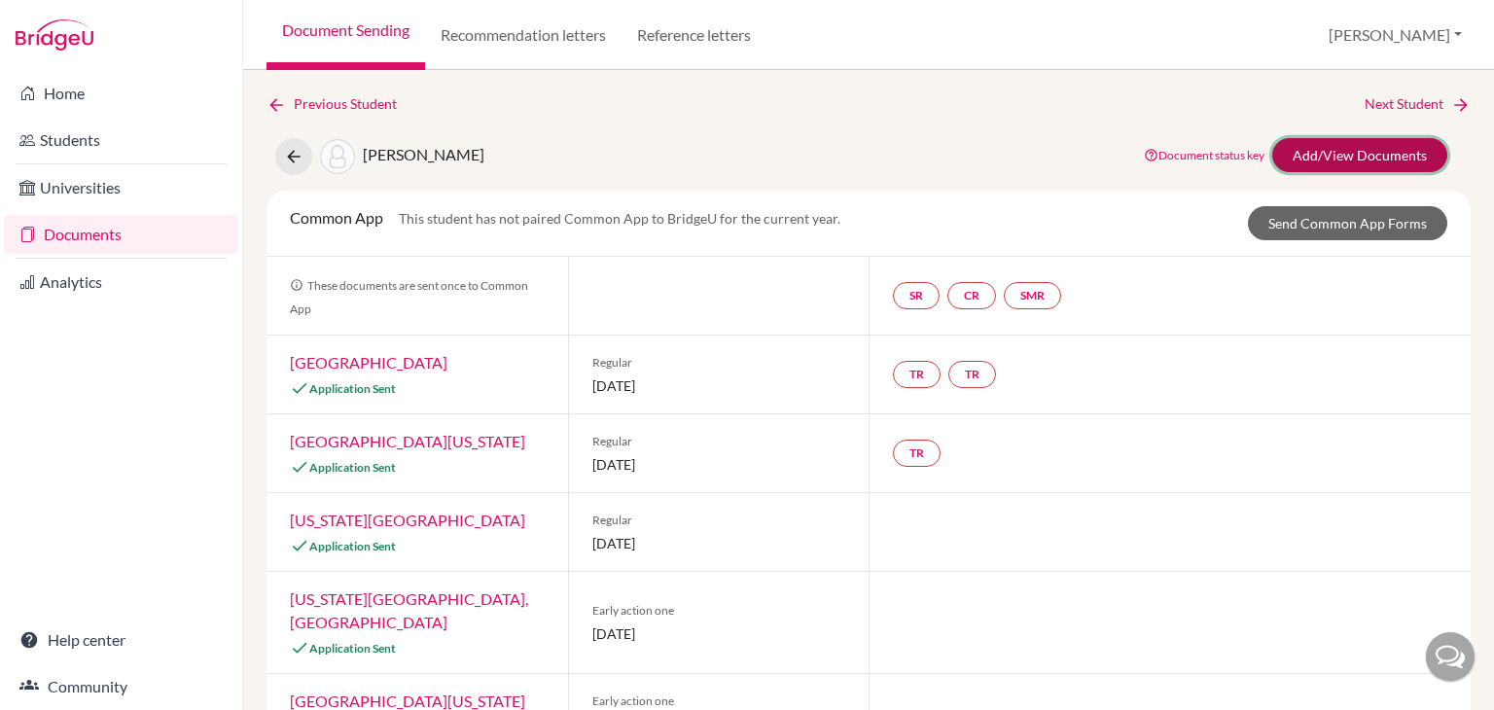
click at [1353, 150] on link "Add/View Documents" at bounding box center [1359, 155] width 175 height 34
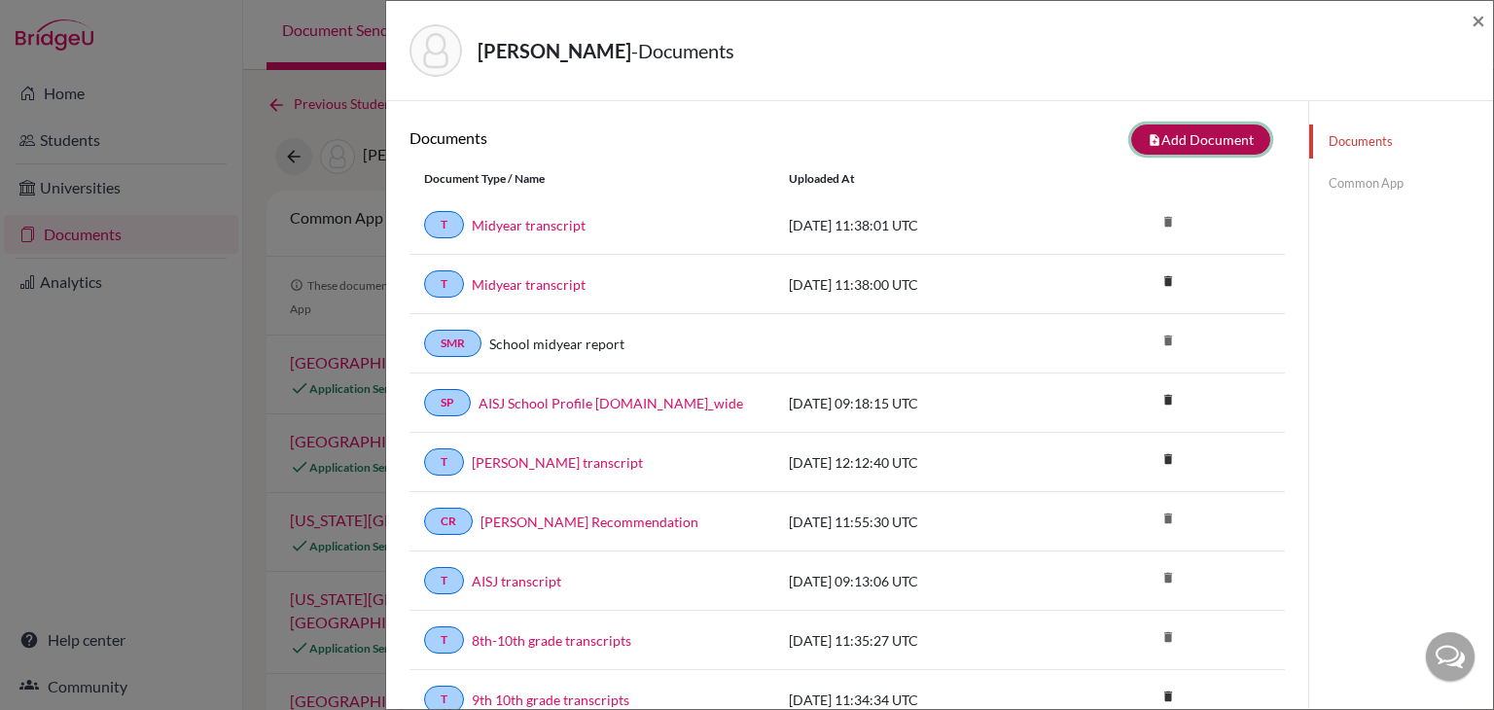
click at [1203, 143] on button "note_add Add Document" at bounding box center [1200, 140] width 139 height 30
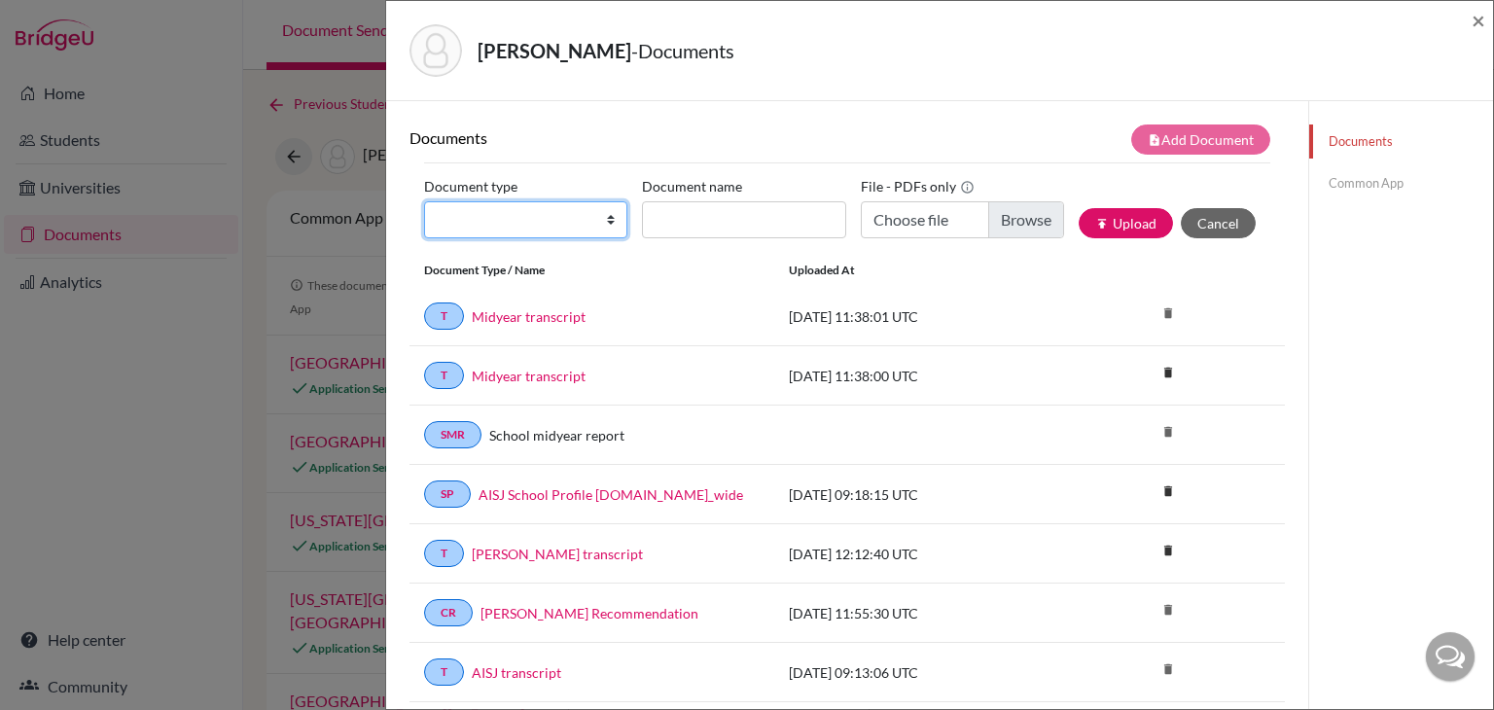
click at [614, 214] on select "Change explanation for Common App reports Counselor recommendation Internationa…" at bounding box center [525, 219] width 203 height 37
select select "2"
click at [424, 201] on select "Change explanation for Common App reports Counselor recommendation Internationa…" at bounding box center [525, 219] width 203 height 37
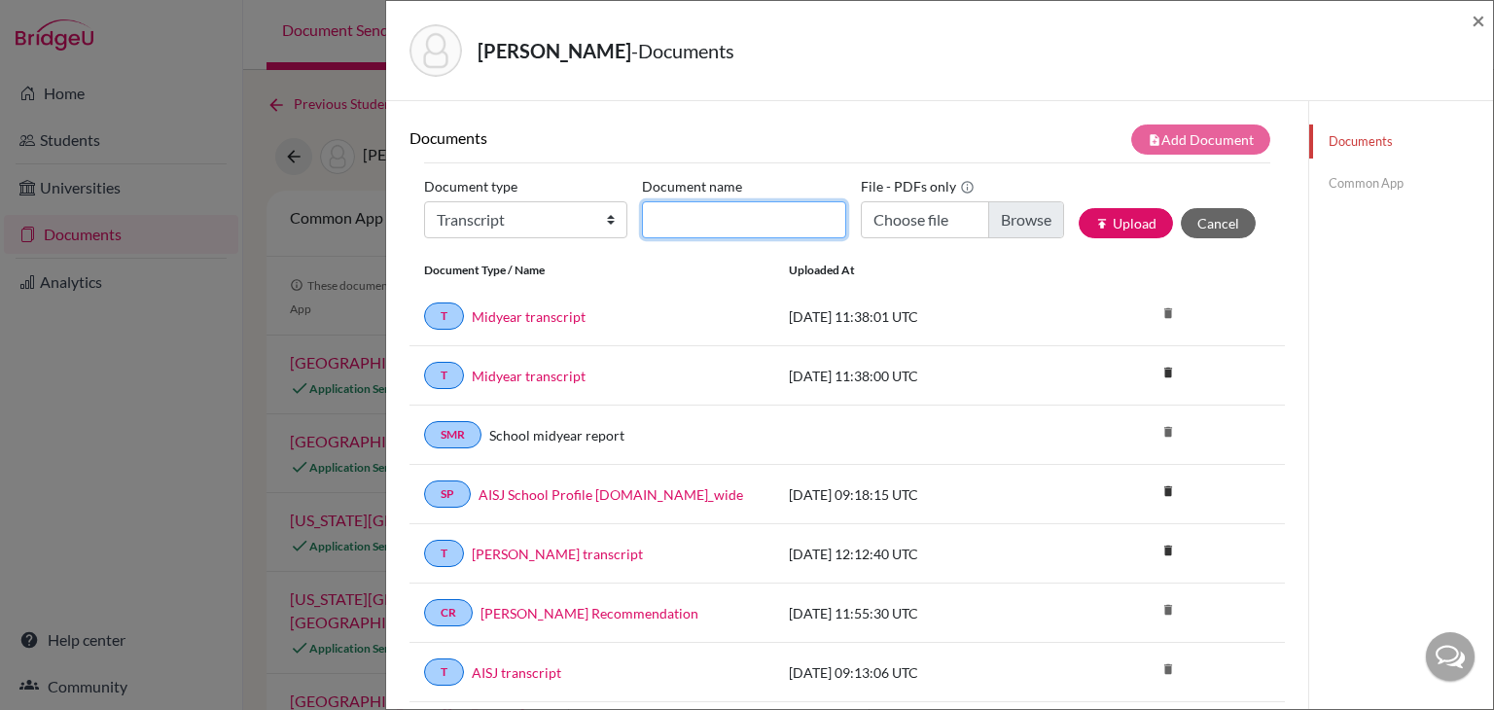
click at [751, 232] on input "Document name" at bounding box center [743, 219] width 203 height 37
type input "Final transcript"
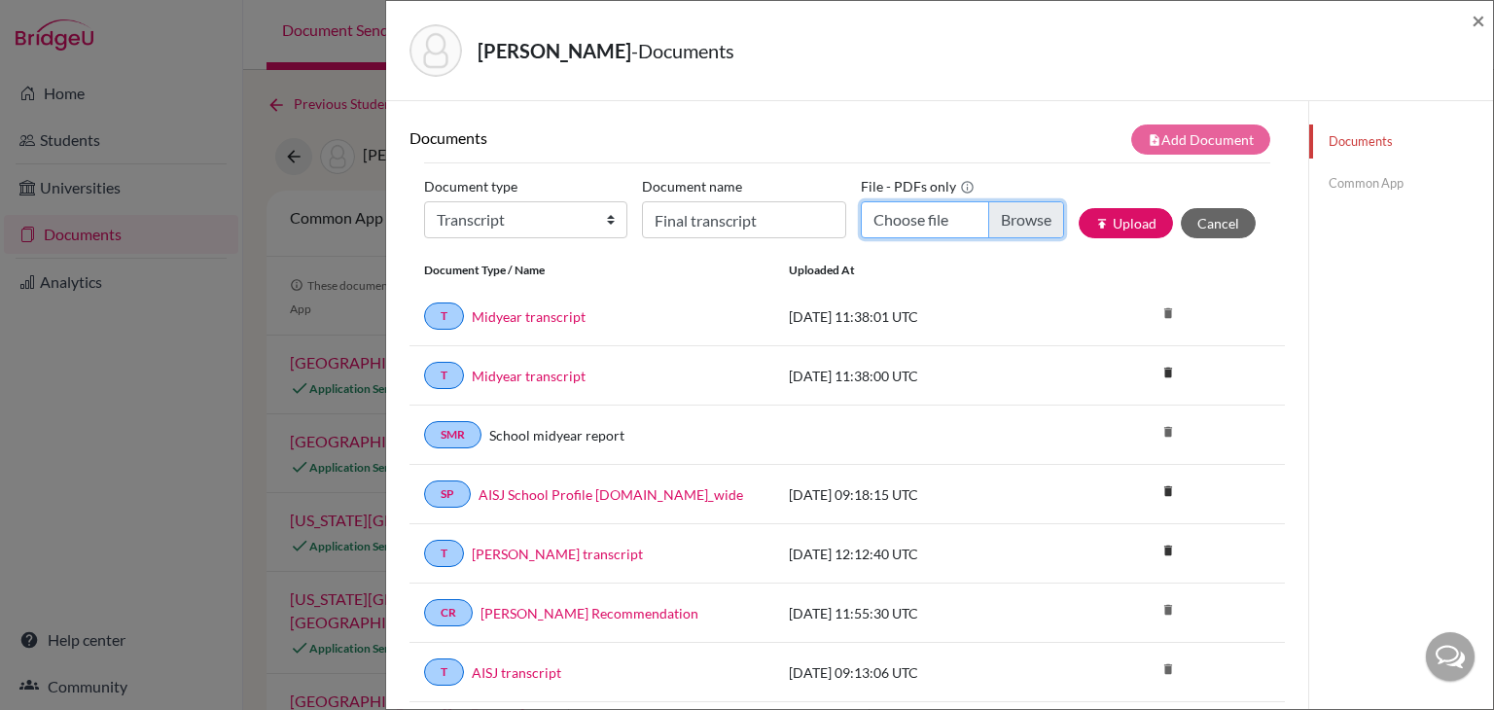
click at [984, 216] on input "Choose file" at bounding box center [962, 219] width 203 height 37
type input "C:\fakepath\Matteo Renois Transcript.pdf"
click at [1152, 214] on button "publish Upload" at bounding box center [1126, 223] width 94 height 30
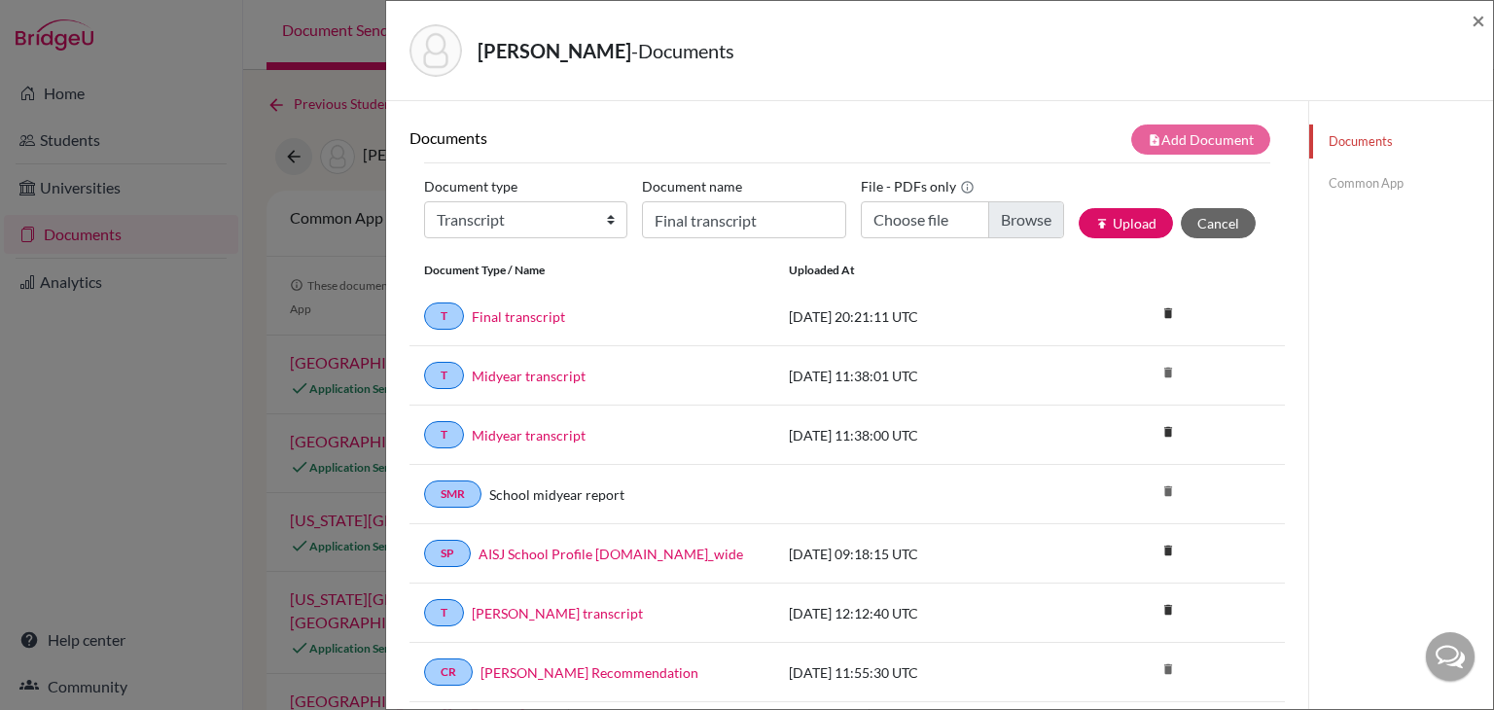
click at [1376, 196] on link "Common App" at bounding box center [1401, 183] width 184 height 34
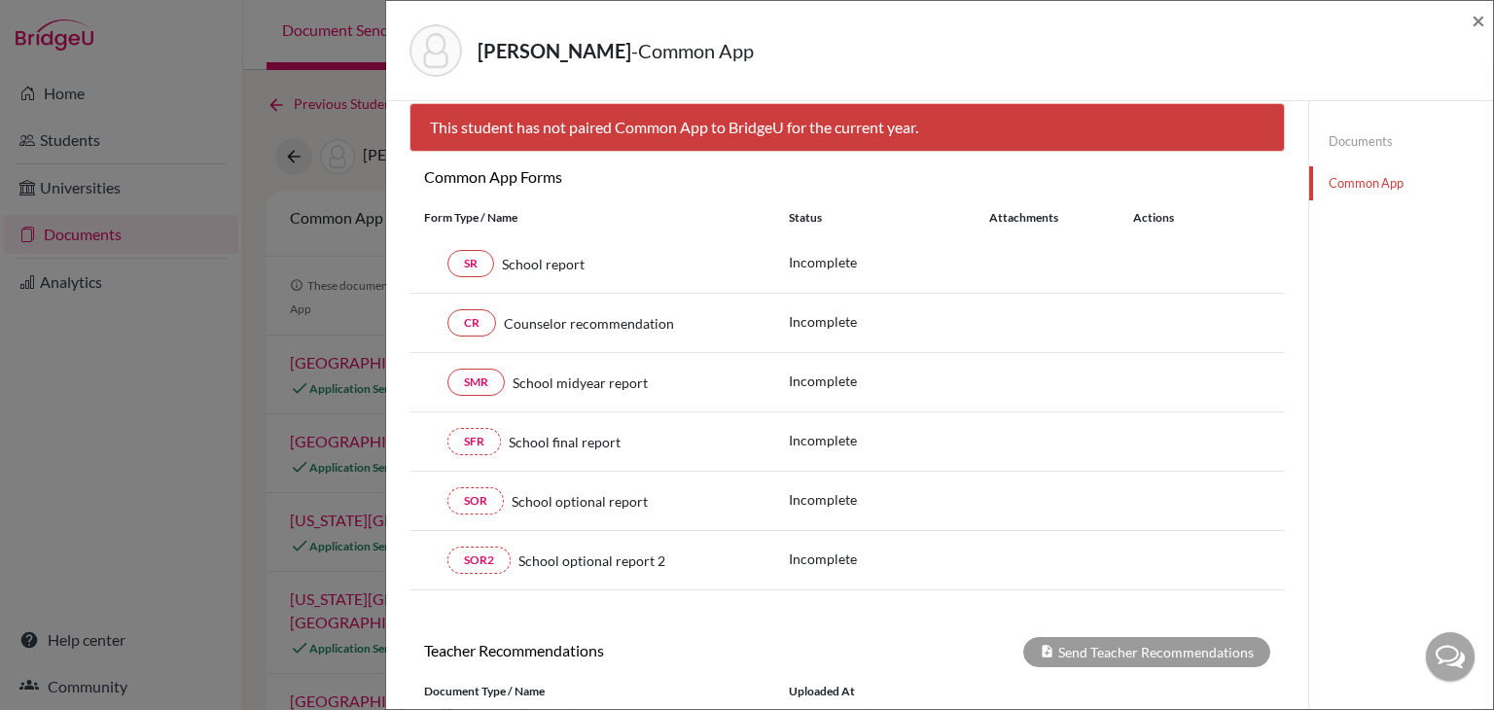
scroll to position [35, 0]
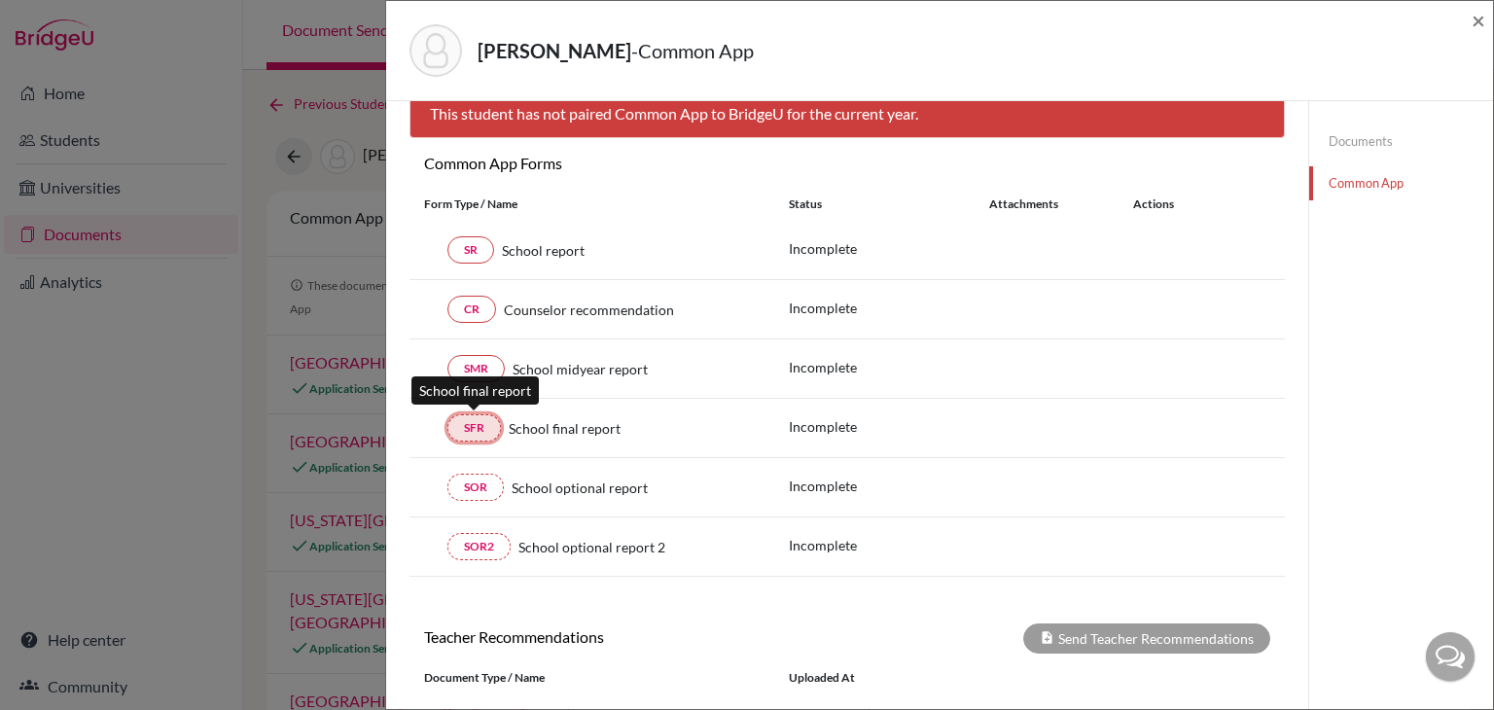
click at [491, 434] on link "SFR" at bounding box center [473, 427] width 53 height 27
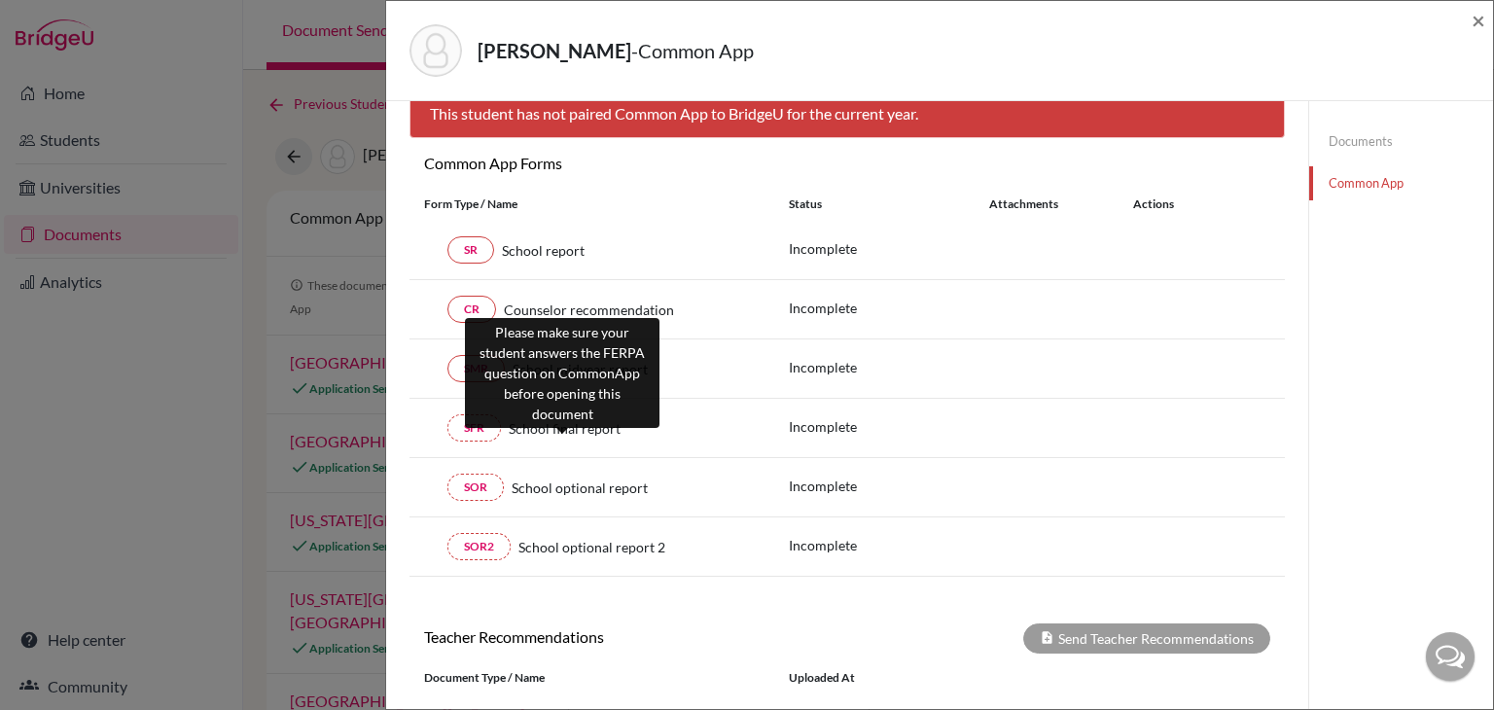
click at [566, 424] on span "School final report" at bounding box center [565, 428] width 112 height 20
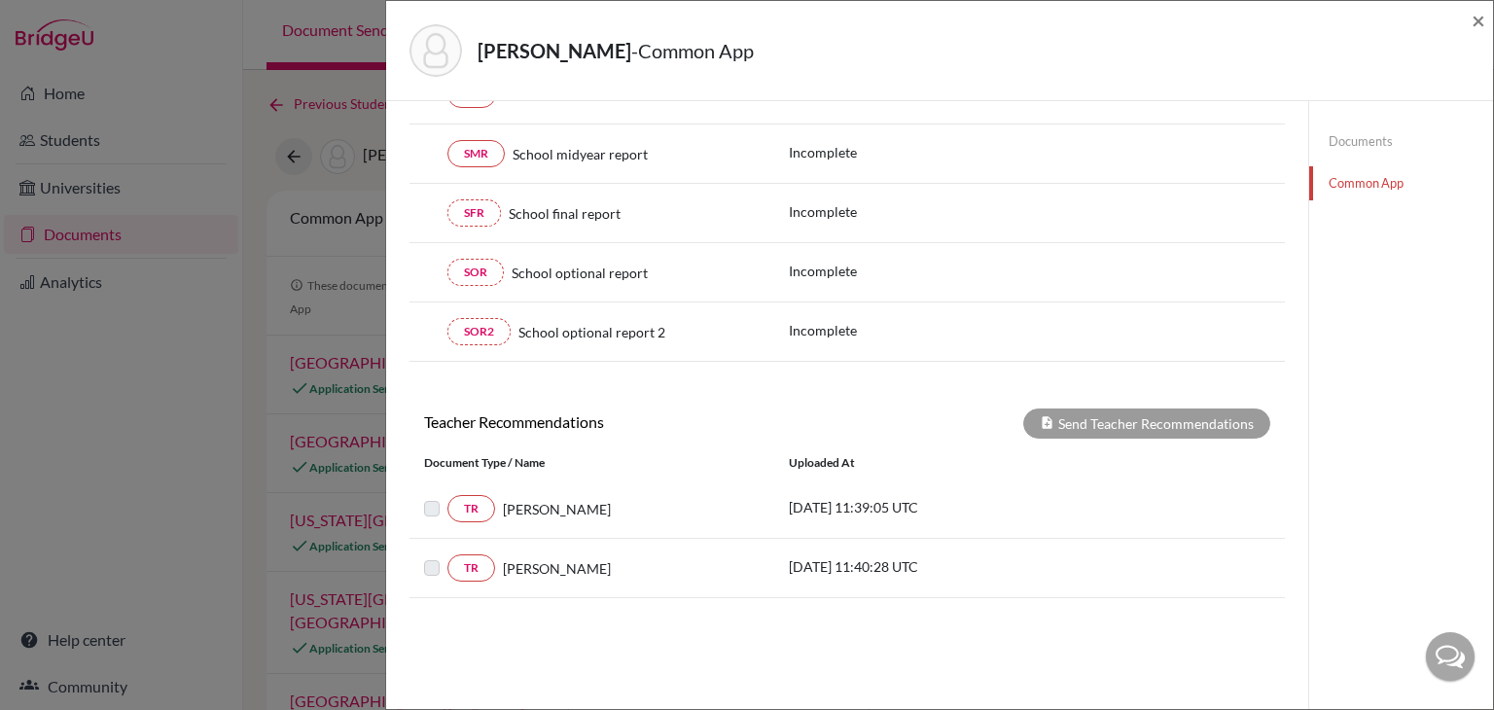
scroll to position [0, 0]
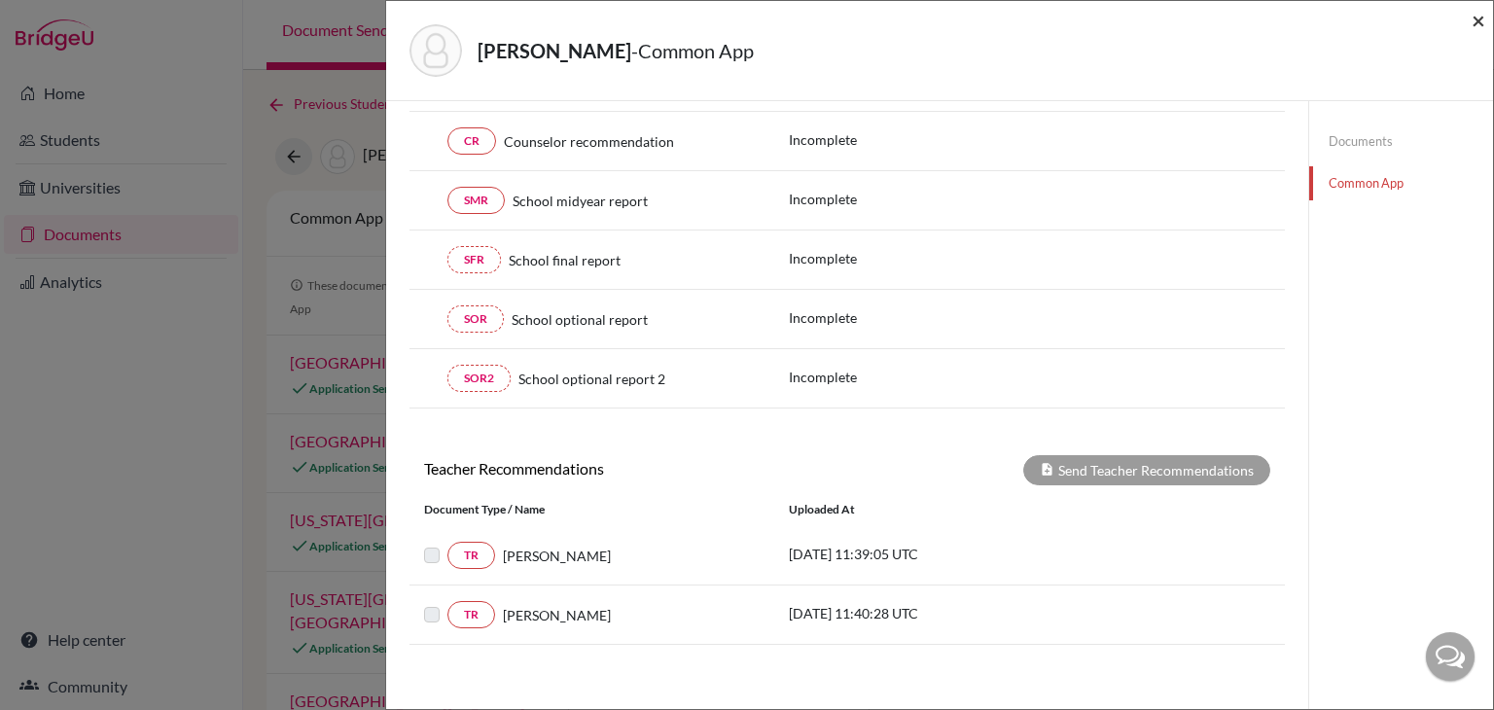
click at [1481, 21] on span "×" at bounding box center [1479, 20] width 14 height 28
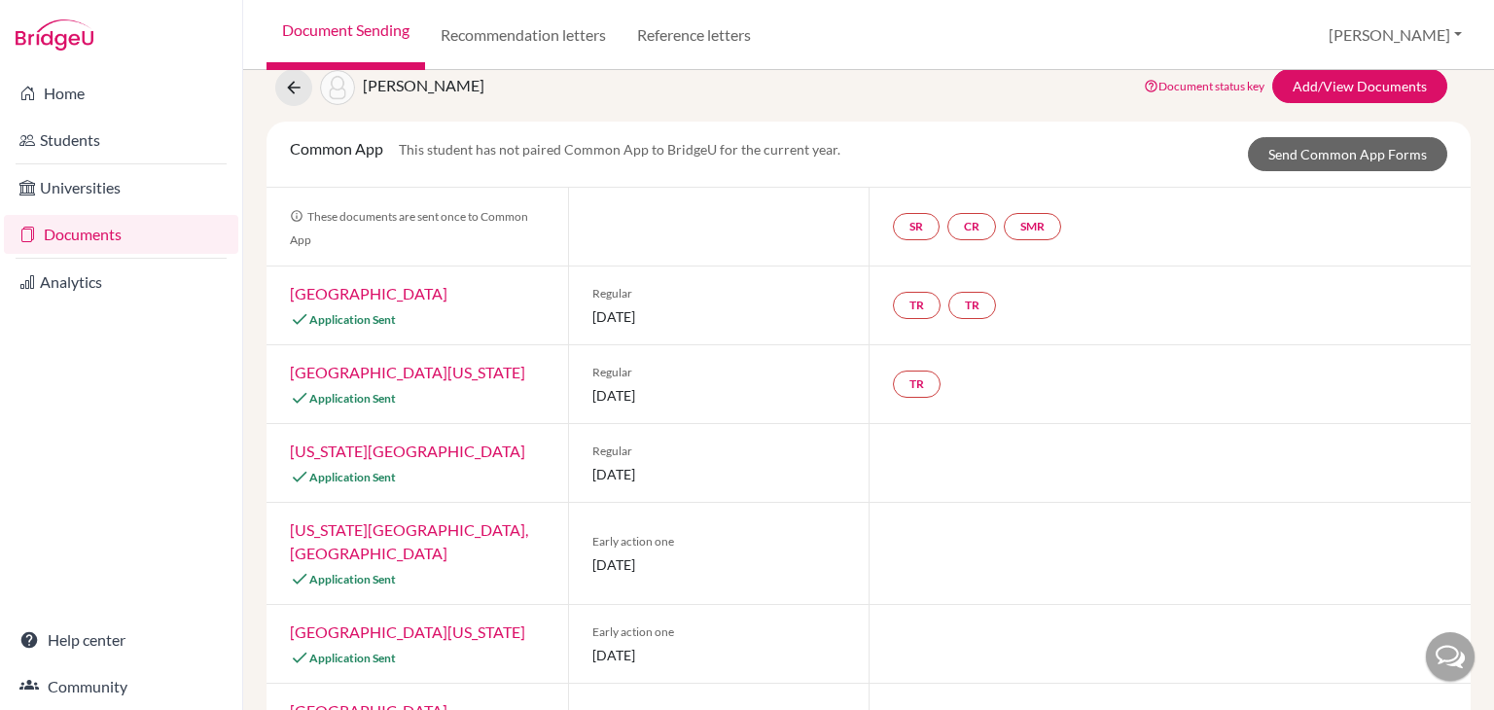
scroll to position [89, 0]
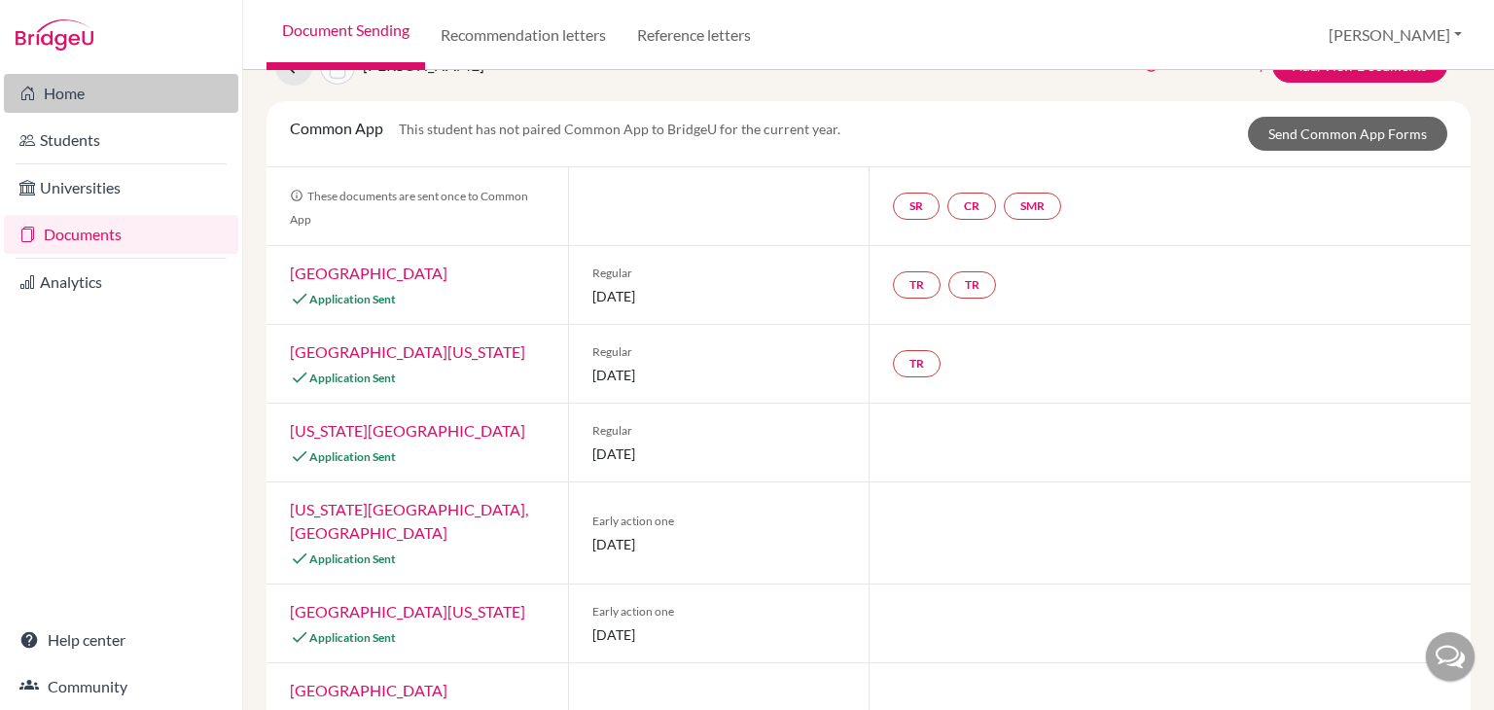
click at [174, 100] on link "Home" at bounding box center [121, 93] width 234 height 39
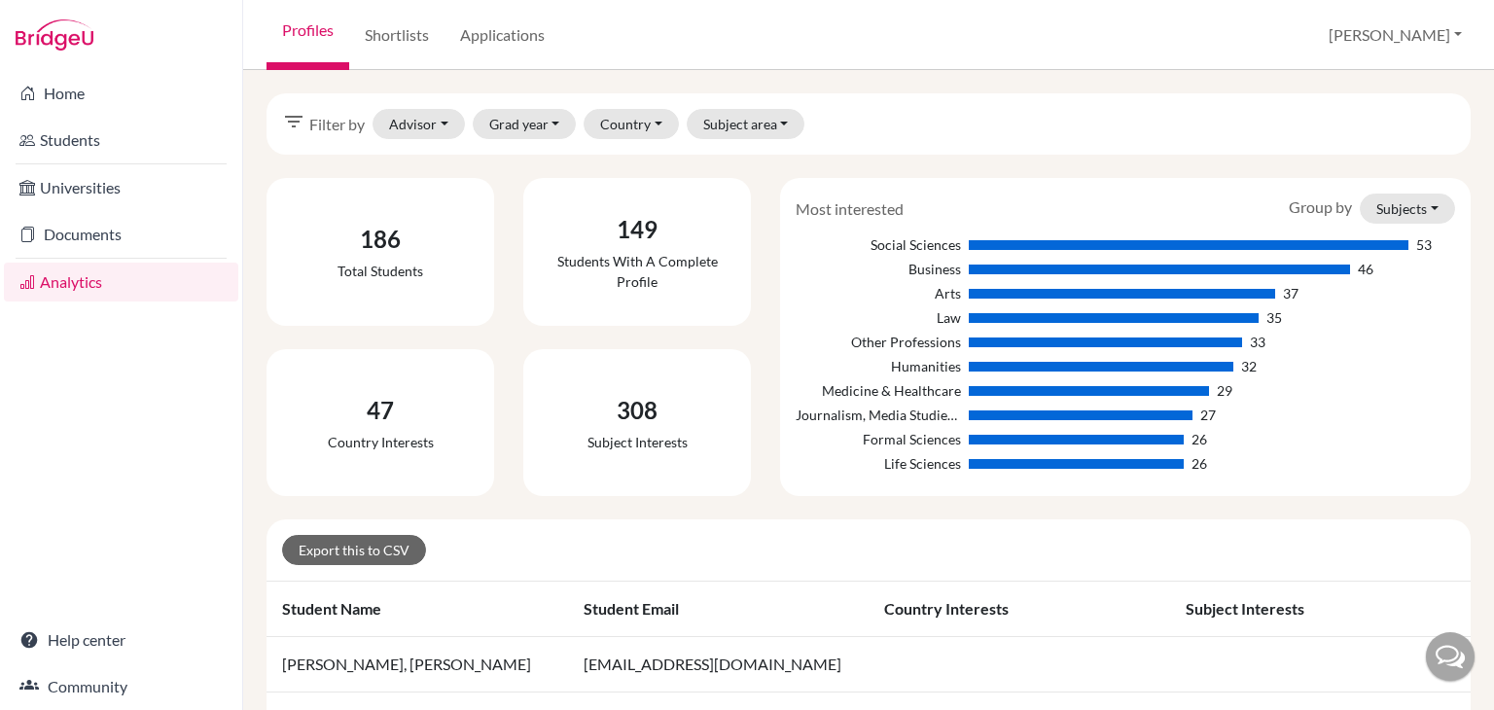
click at [406, 432] on div "Country interests" at bounding box center [381, 442] width 106 height 20
click at [709, 260] on div "Students with a complete profile" at bounding box center [637, 271] width 196 height 41
click at [332, 441] on div "Country interests" at bounding box center [381, 442] width 106 height 20
click at [1415, 212] on button "Subjects" at bounding box center [1407, 209] width 95 height 30
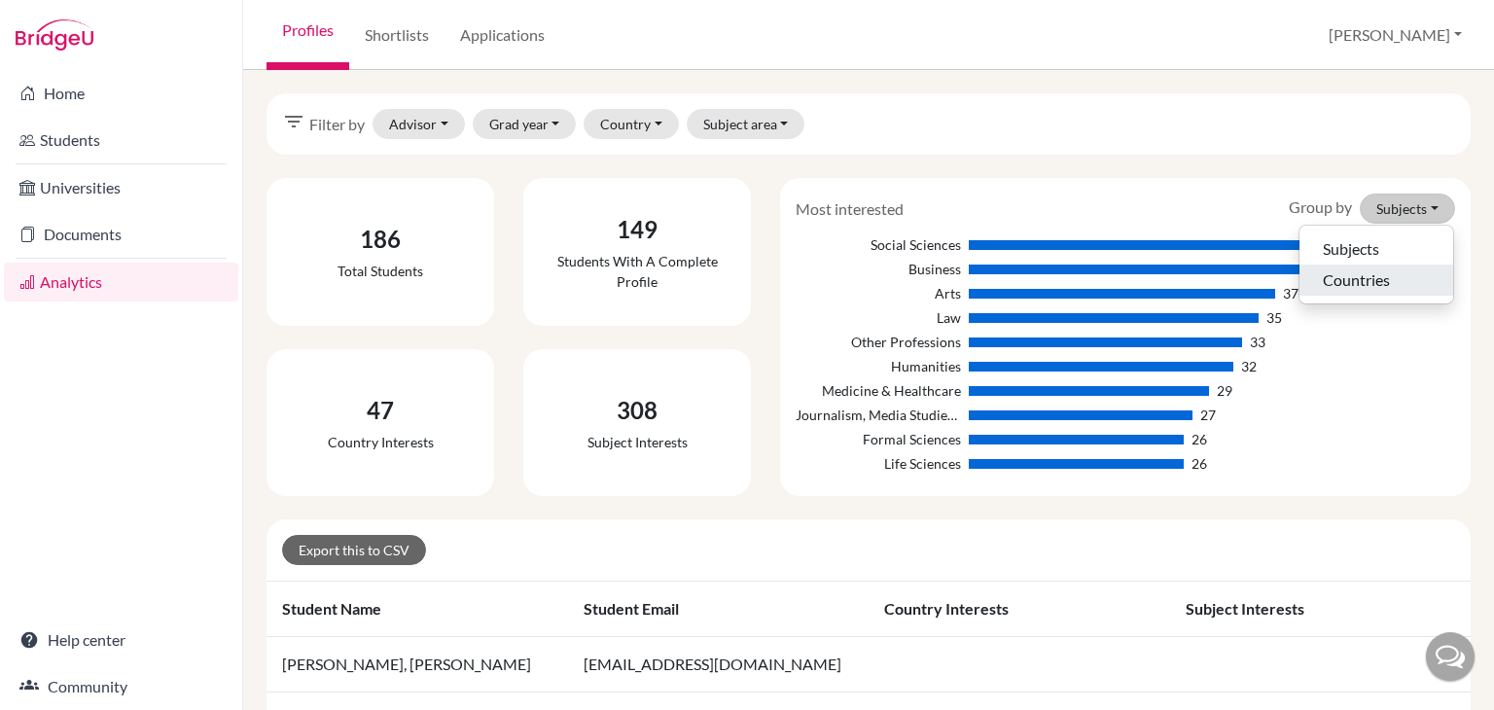
click at [1420, 279] on button "Countries" at bounding box center [1376, 280] width 154 height 31
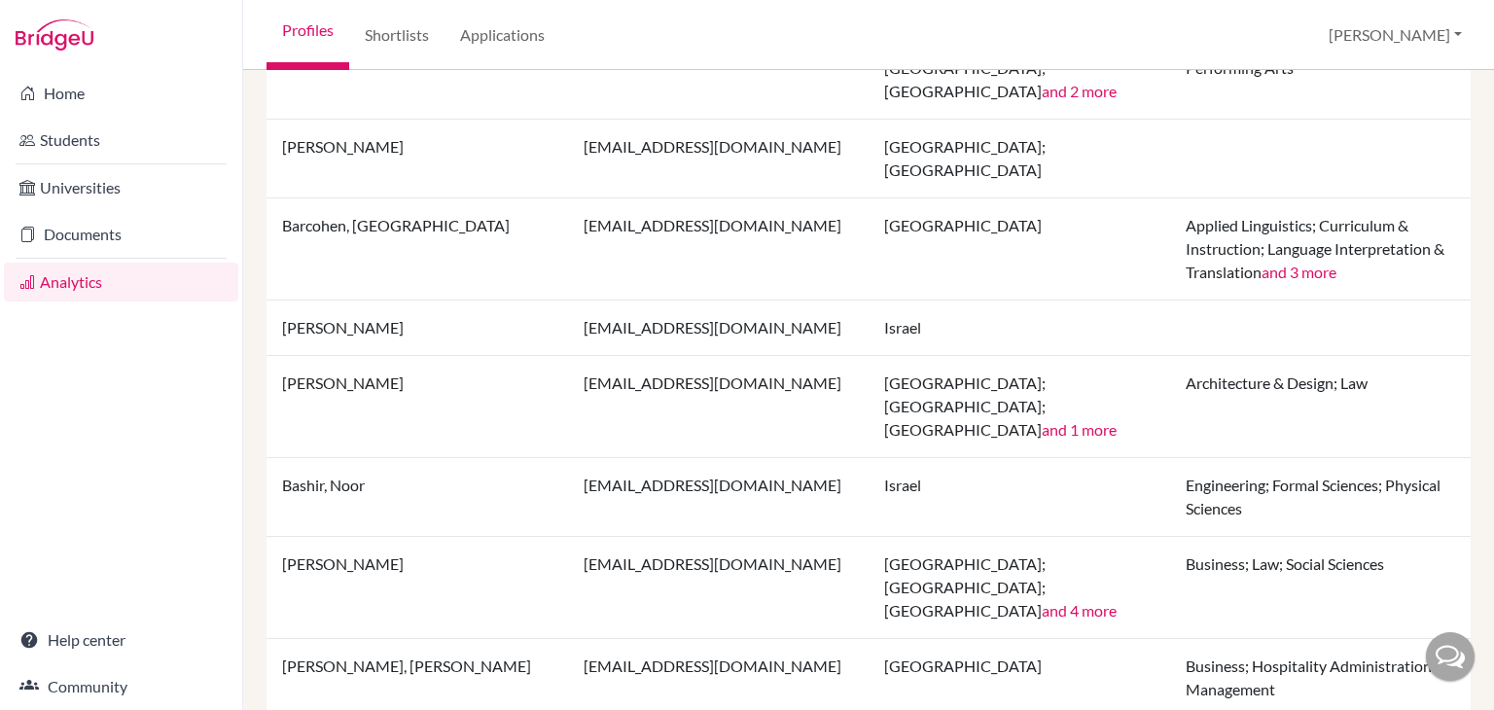
scroll to position [1331, 0]
